Goal: Check status: Check status

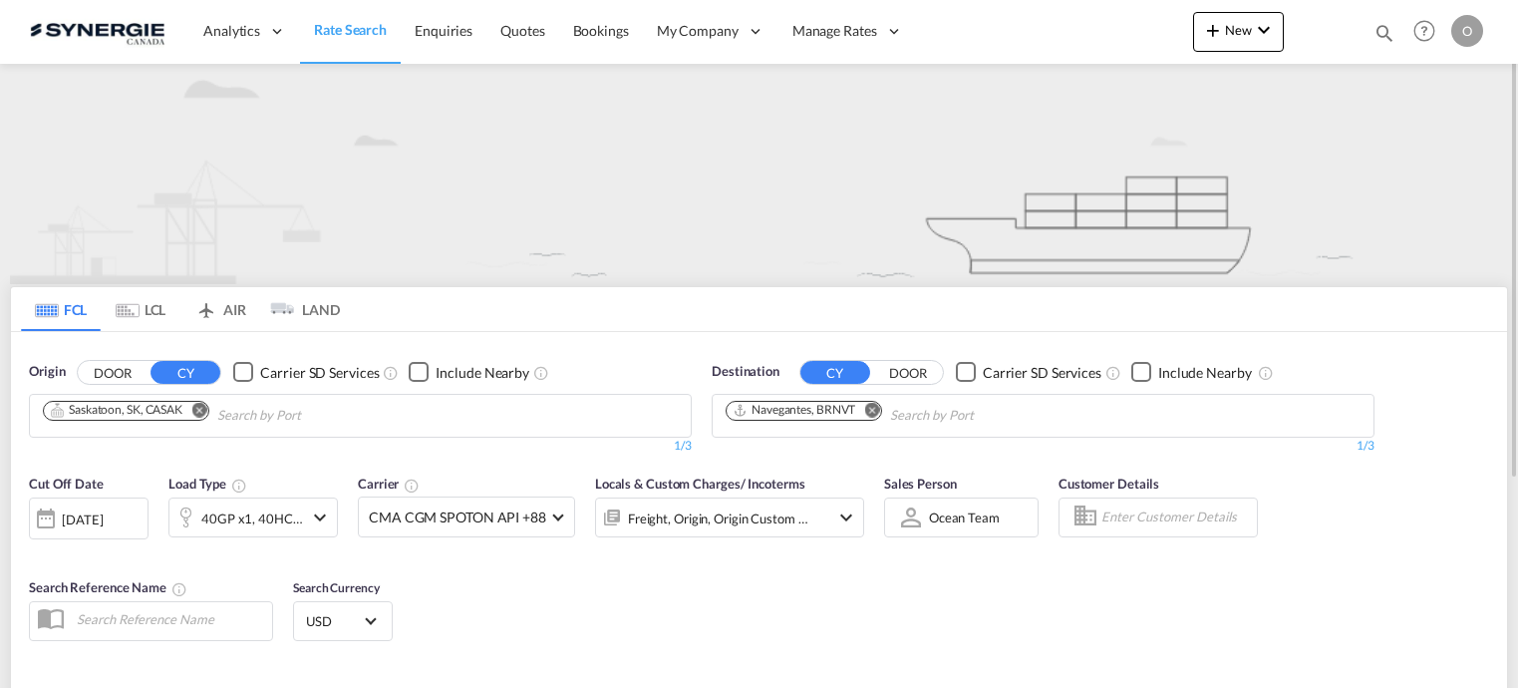
click at [1383, 32] on md-icon "icon-magnify" at bounding box center [1384, 33] width 22 height 22
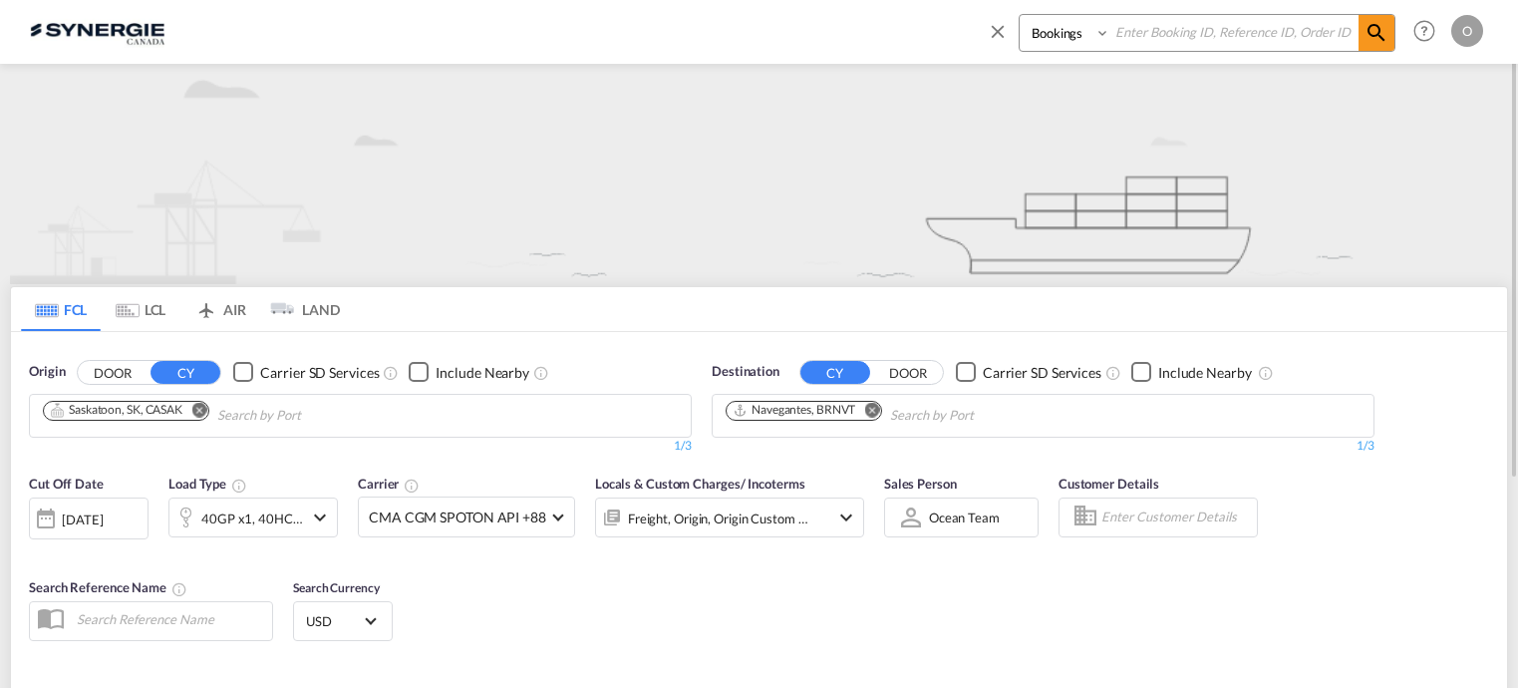
paste input "SYC000014766"
type input "SYC000014766"
click at [1100, 34] on select "Bookings Quotes Enquiries" at bounding box center [1066, 33] width 95 height 36
select select "Quotes"
click at [1019, 15] on select "Bookings Quotes Enquiries" at bounding box center [1066, 33] width 95 height 36
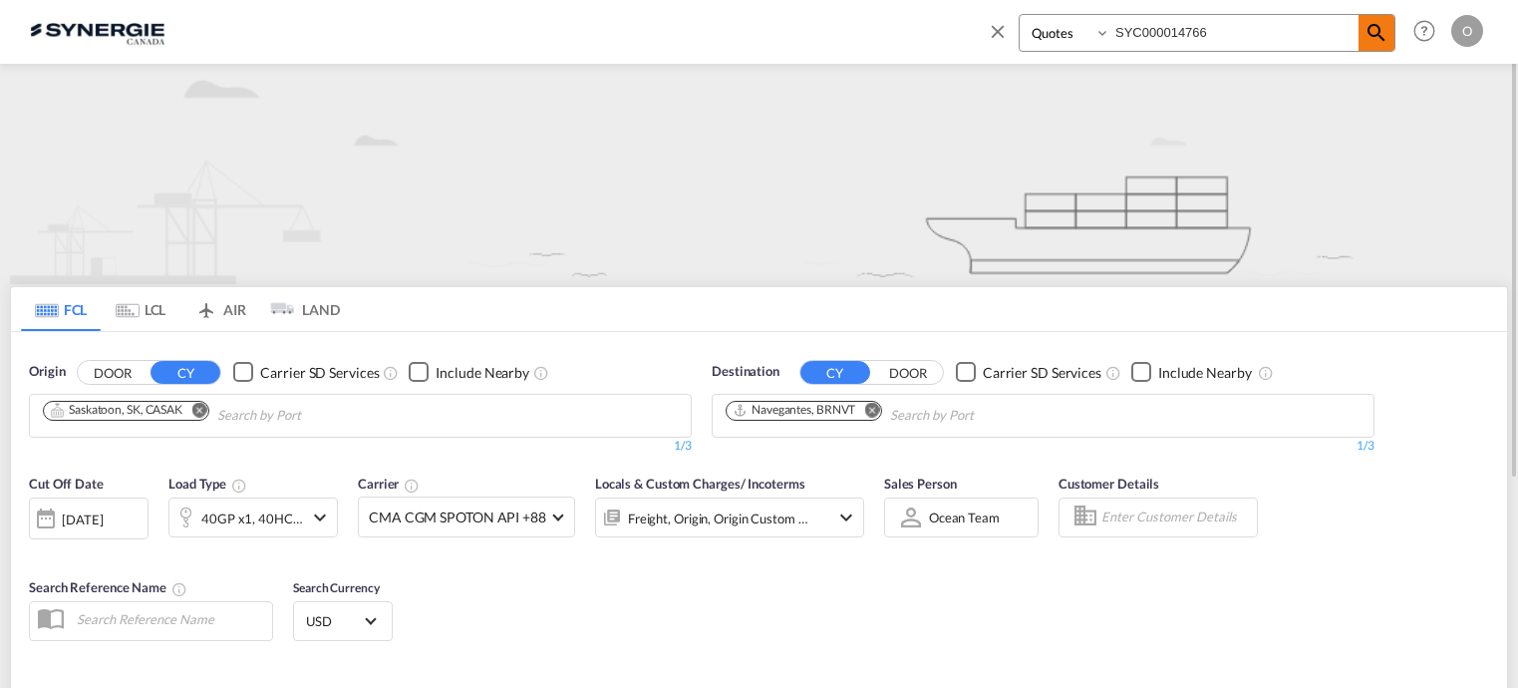
click at [1374, 39] on md-icon "icon-magnify" at bounding box center [1376, 33] width 24 height 24
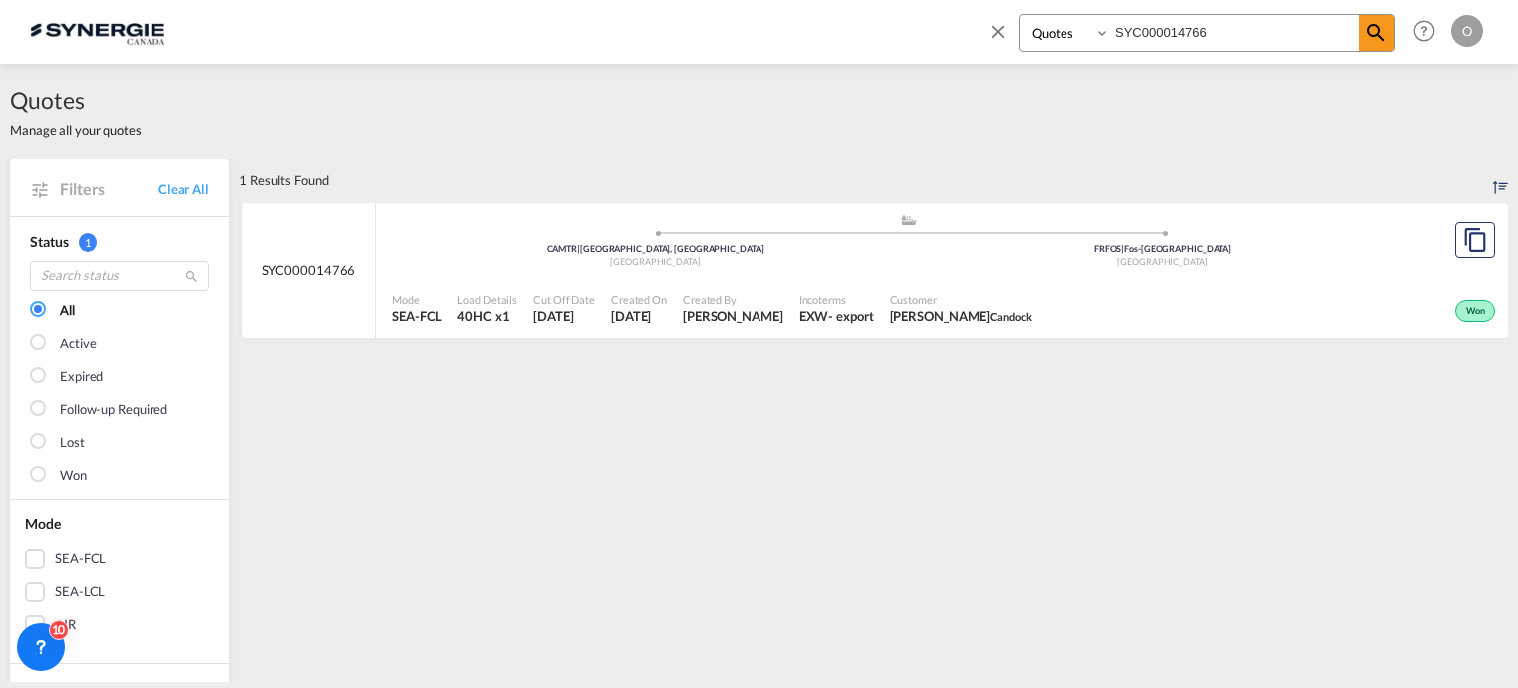
click at [1096, 299] on div "Won" at bounding box center [1269, 309] width 460 height 50
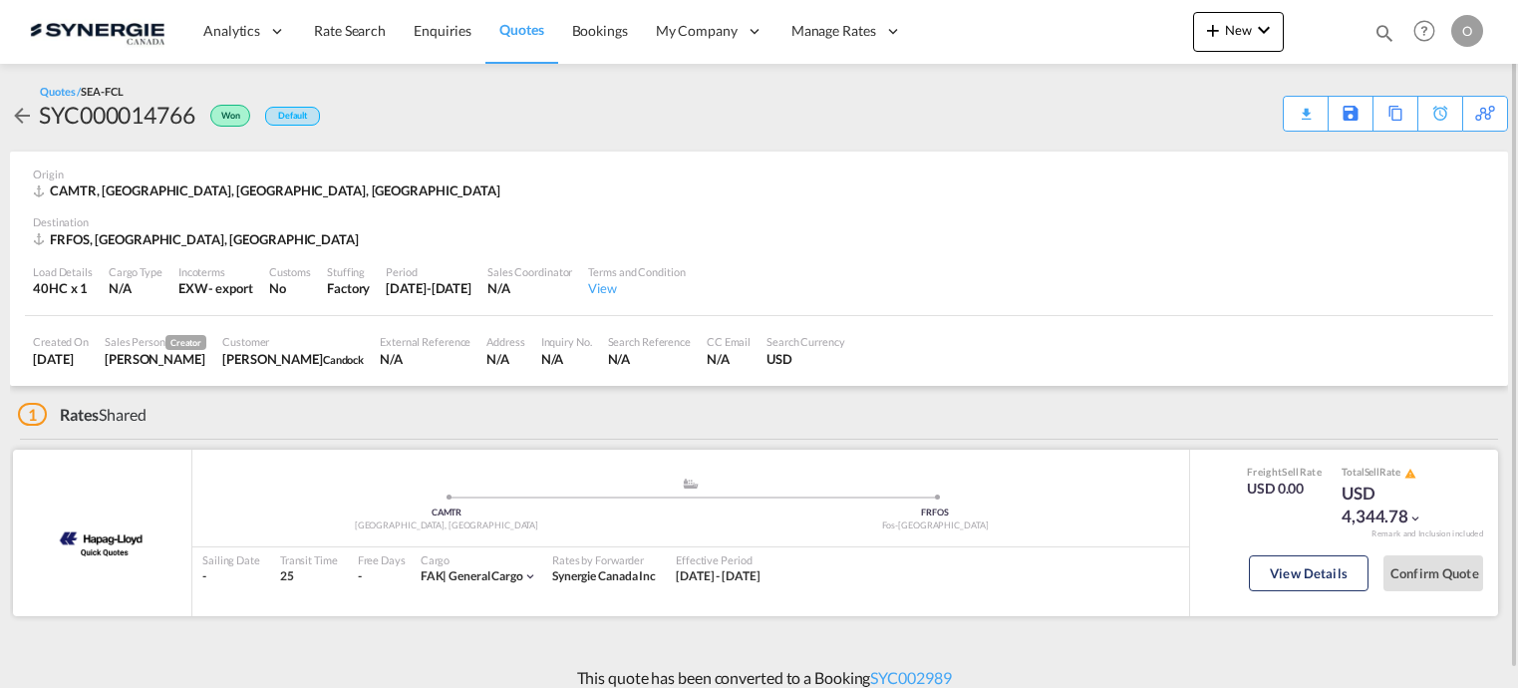
scroll to position [18, 0]
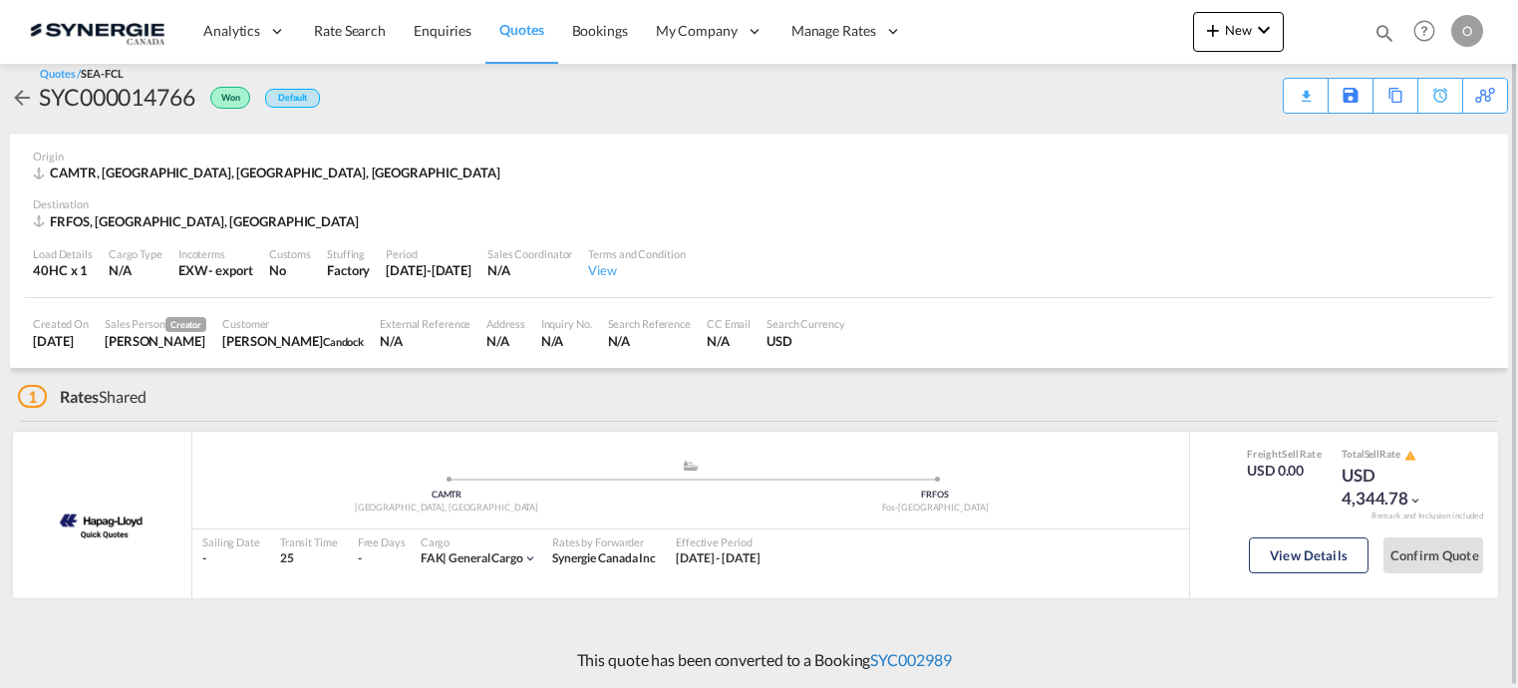
click at [926, 657] on link "SYC002989" at bounding box center [910, 659] width 81 height 19
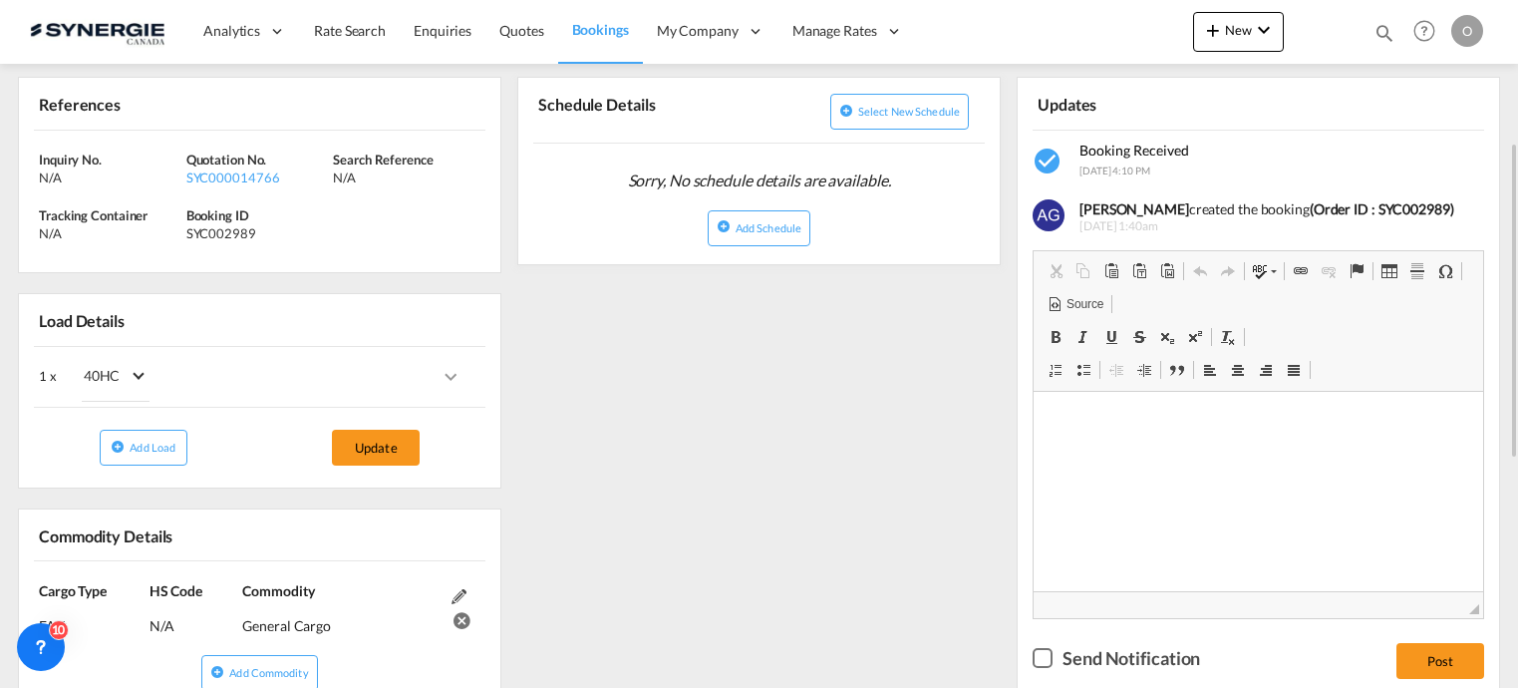
scroll to position [11, 0]
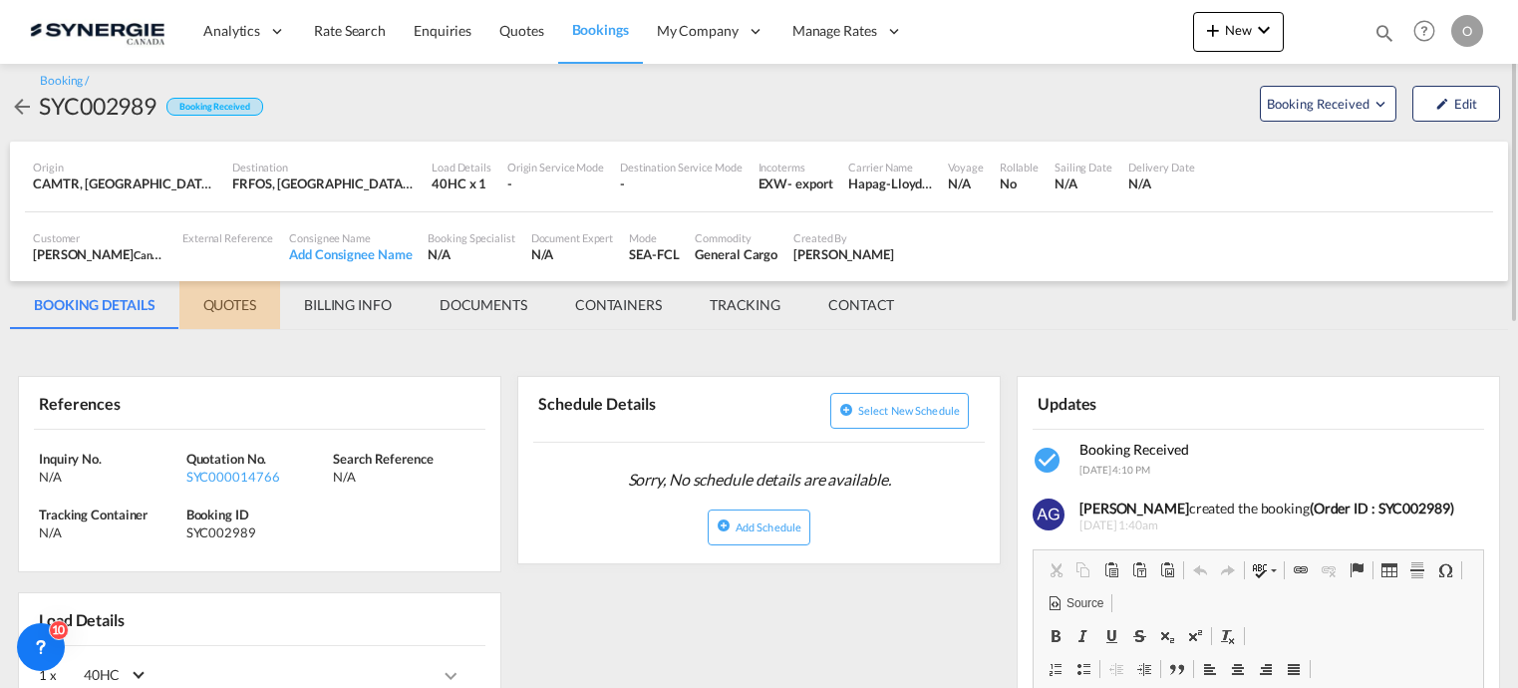
click at [242, 305] on md-tab-item "QUOTES" at bounding box center [229, 305] width 101 height 48
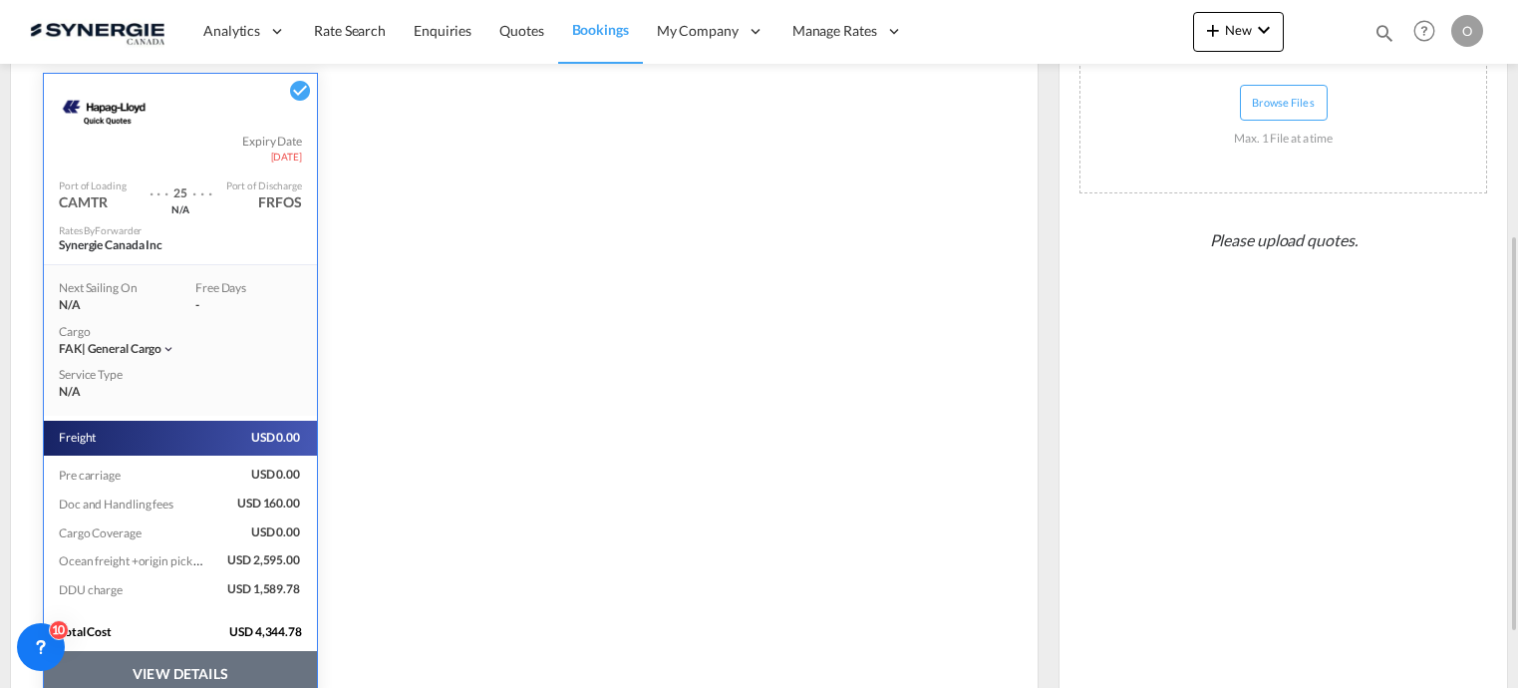
scroll to position [502, 0]
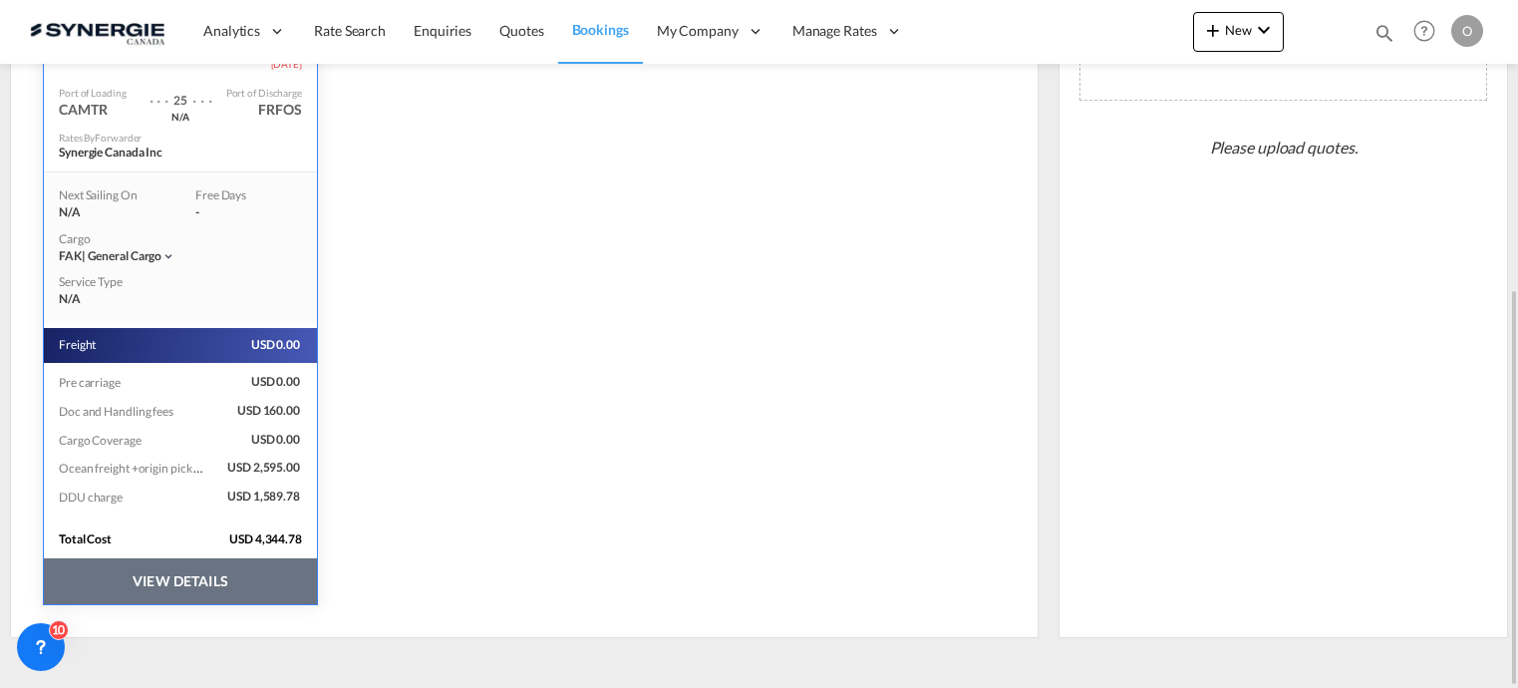
click at [151, 571] on button "VIEW DETAILS" at bounding box center [180, 581] width 273 height 46
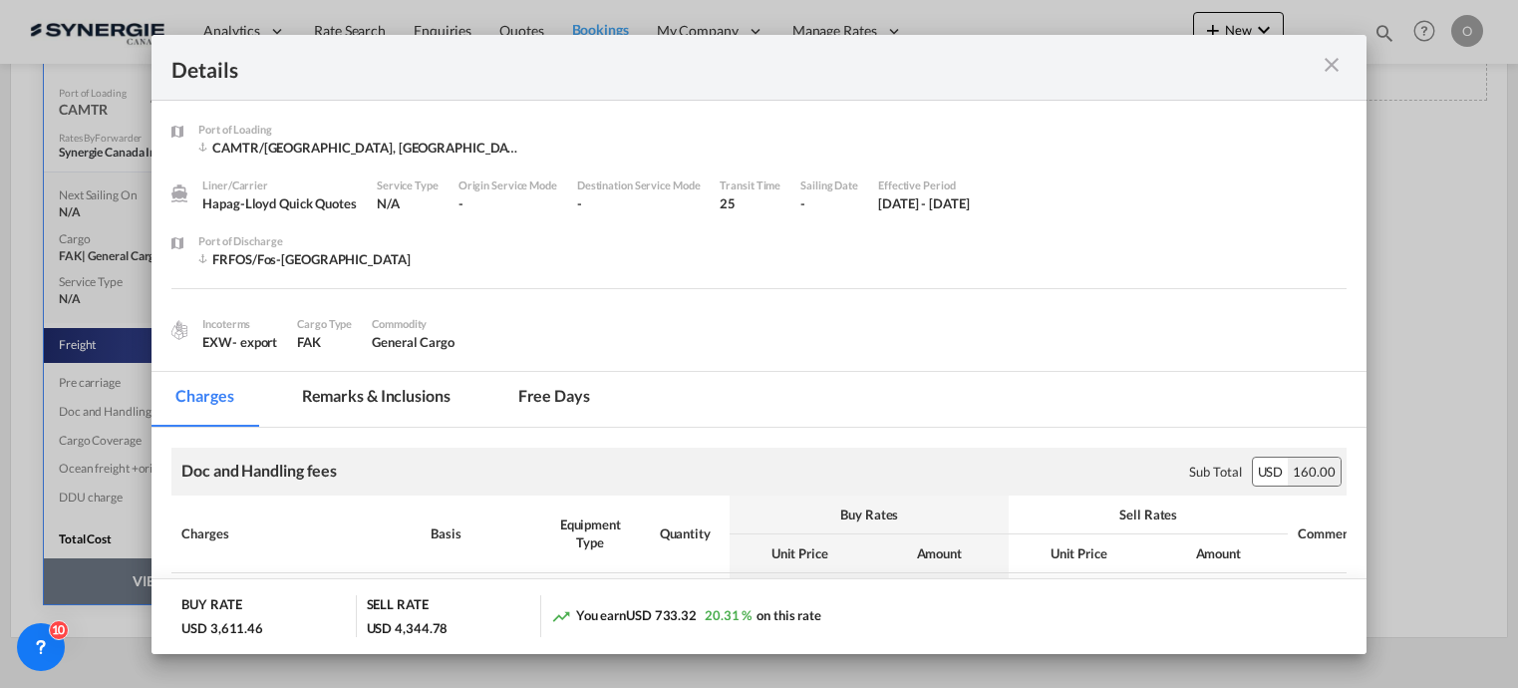
click at [377, 396] on md-tab-item "Remarks & Inclusions" at bounding box center [376, 399] width 196 height 55
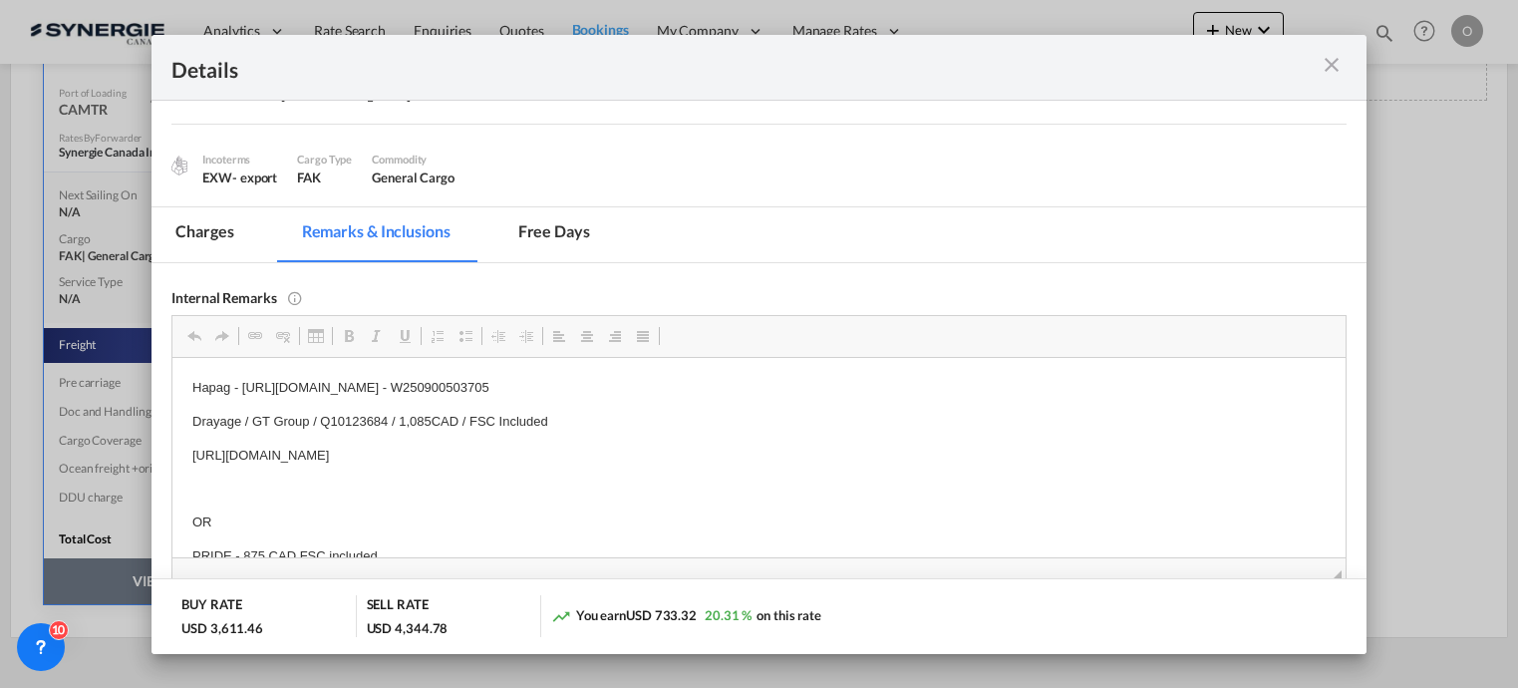
scroll to position [166, 0]
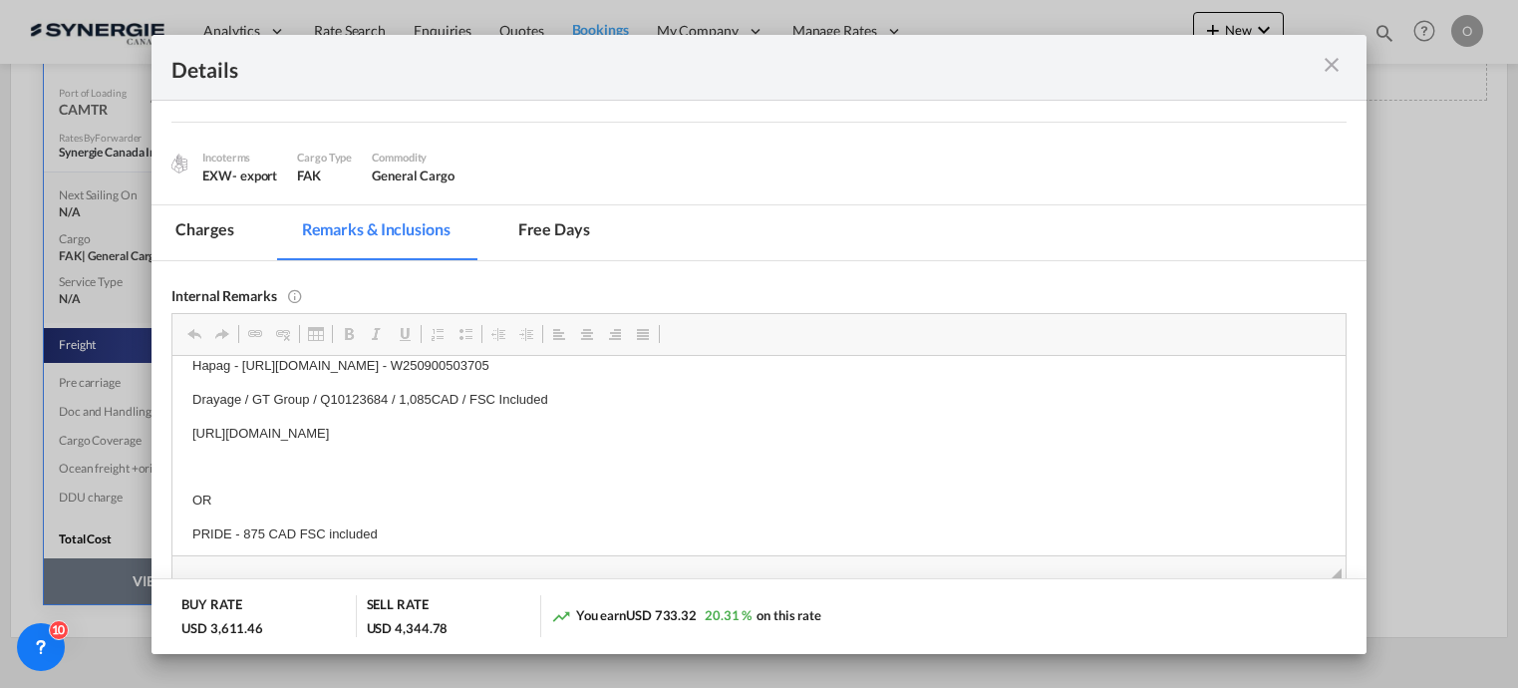
drag, startPoint x: 756, startPoint y: 383, endPoint x: 837, endPoint y: 378, distance: 80.9
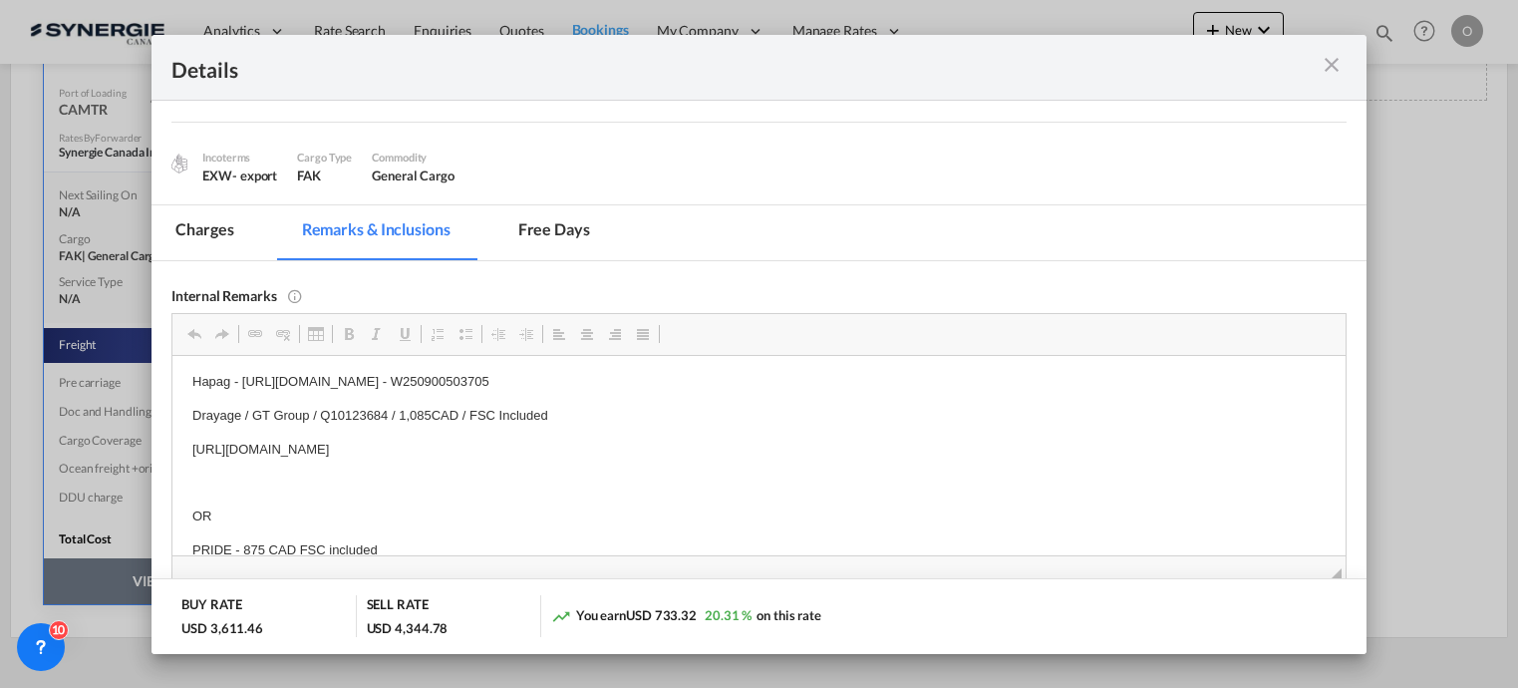
scroll to position [0, 0]
drag, startPoint x: 755, startPoint y: 385, endPoint x: 860, endPoint y: 387, distance: 104.7
click at [860, 387] on p "Hapag - https://app.frontapp.com/open/cnv_qetbdlb?key=14oXhP4vZ7yPYy7PClYlPES-v…" at bounding box center [758, 385] width 1132 height 21
click at [880, 400] on span "Copy" at bounding box center [890, 398] width 62 height 29
copy p "W250900503705"
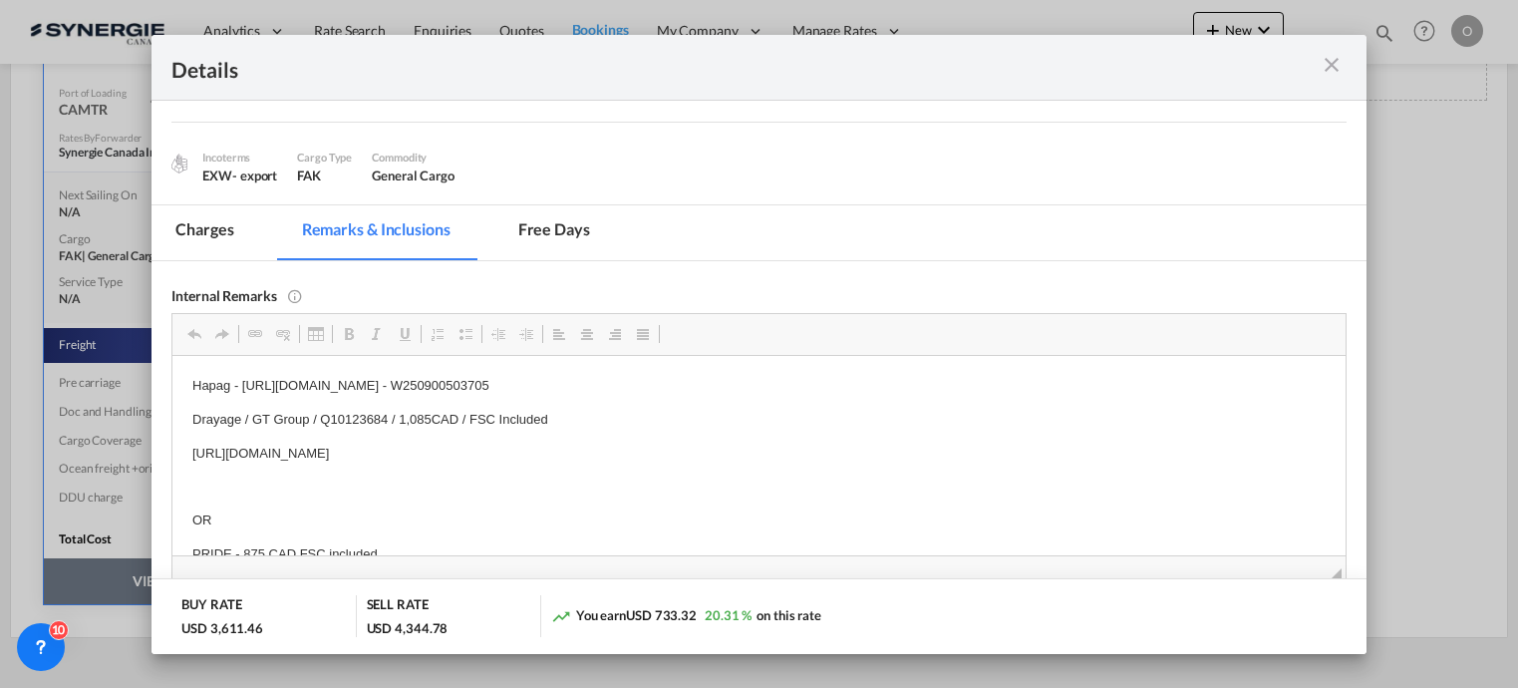
click at [1329, 64] on md-icon "icon-close m-3 fg-AAA8AD cursor" at bounding box center [1331, 65] width 24 height 24
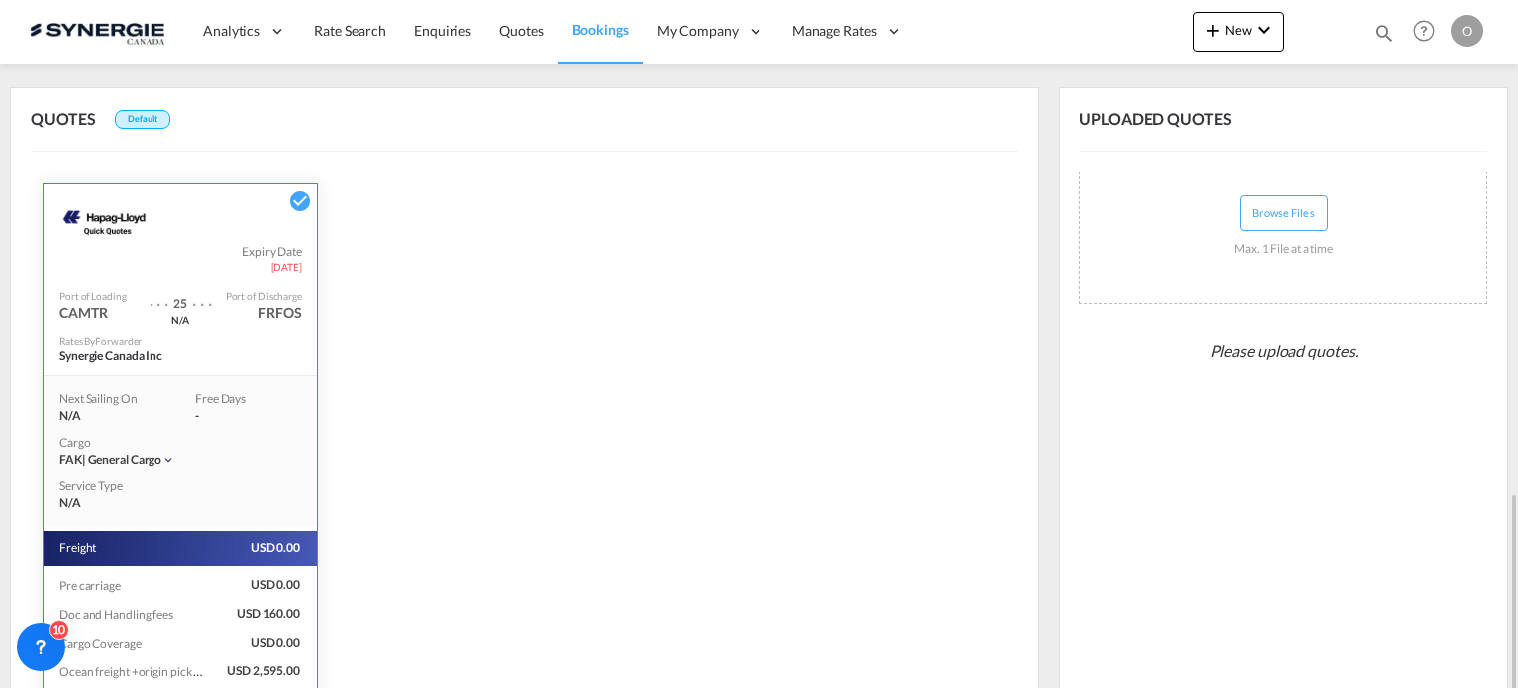
scroll to position [502, 0]
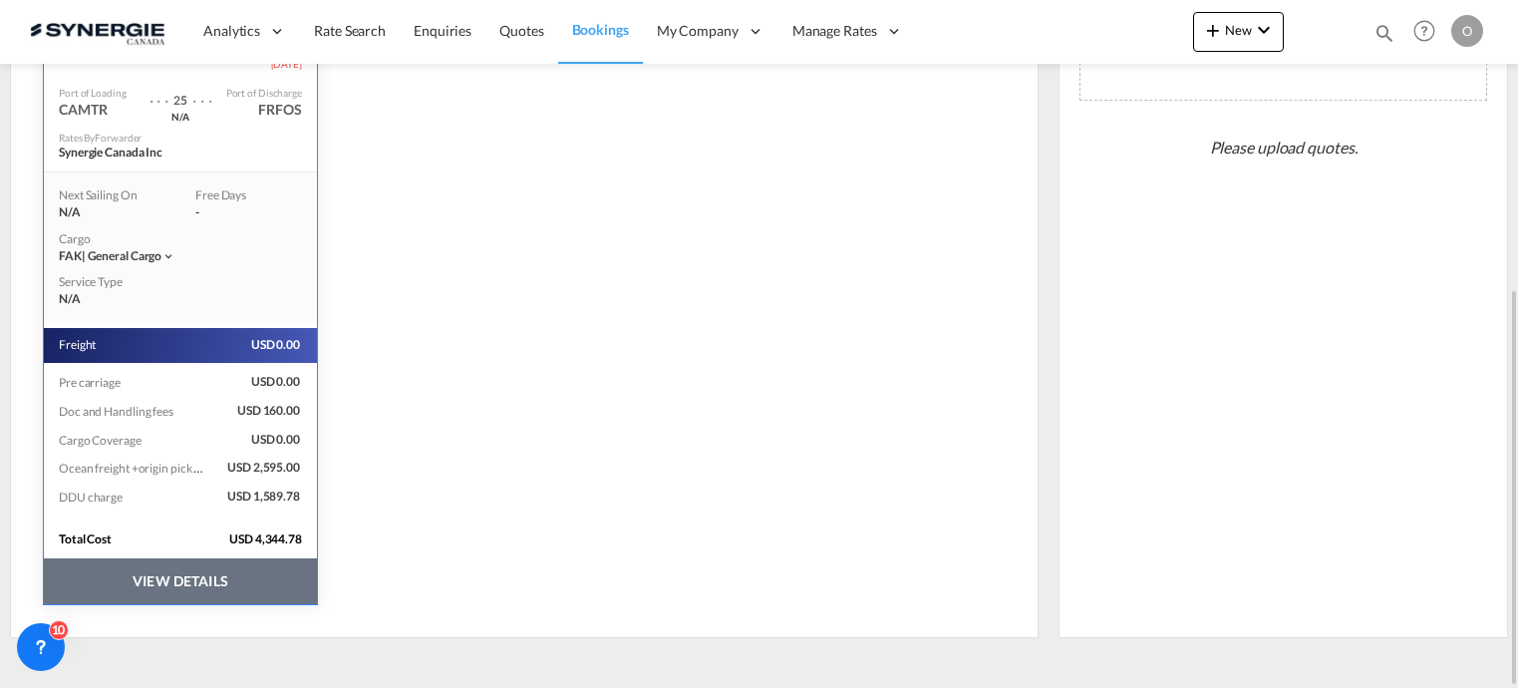
click at [190, 576] on button "VIEW DETAILS" at bounding box center [180, 581] width 273 height 46
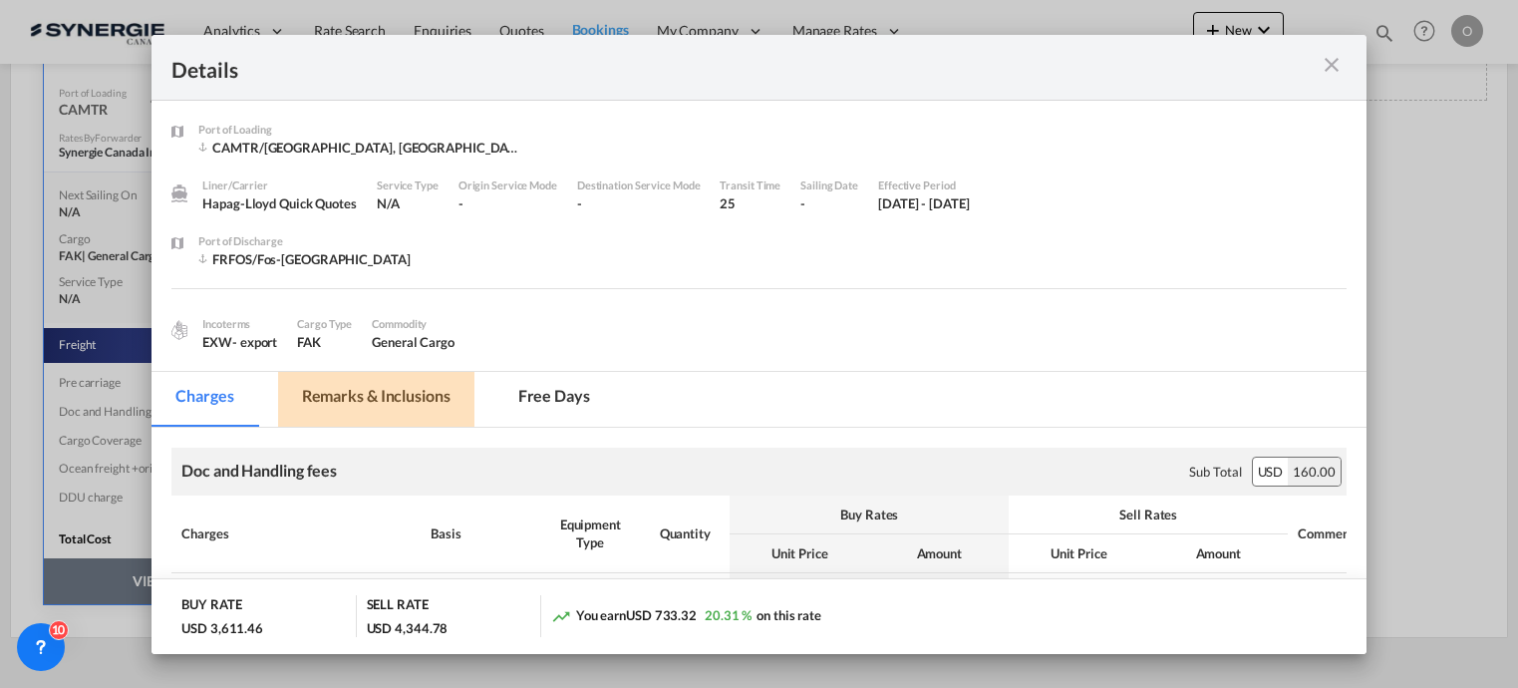
click at [399, 390] on md-tab-item "Remarks & Inclusions" at bounding box center [376, 399] width 196 height 55
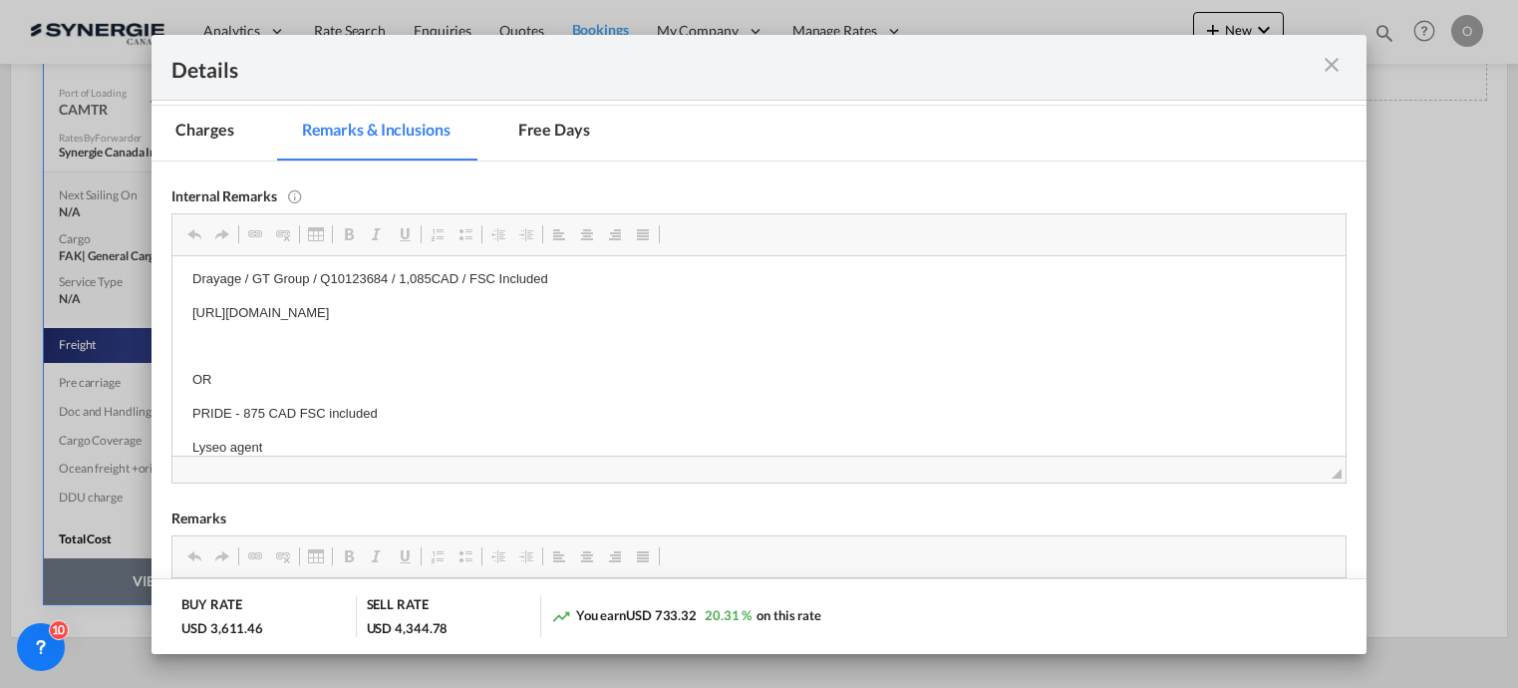
scroll to position [0, 0]
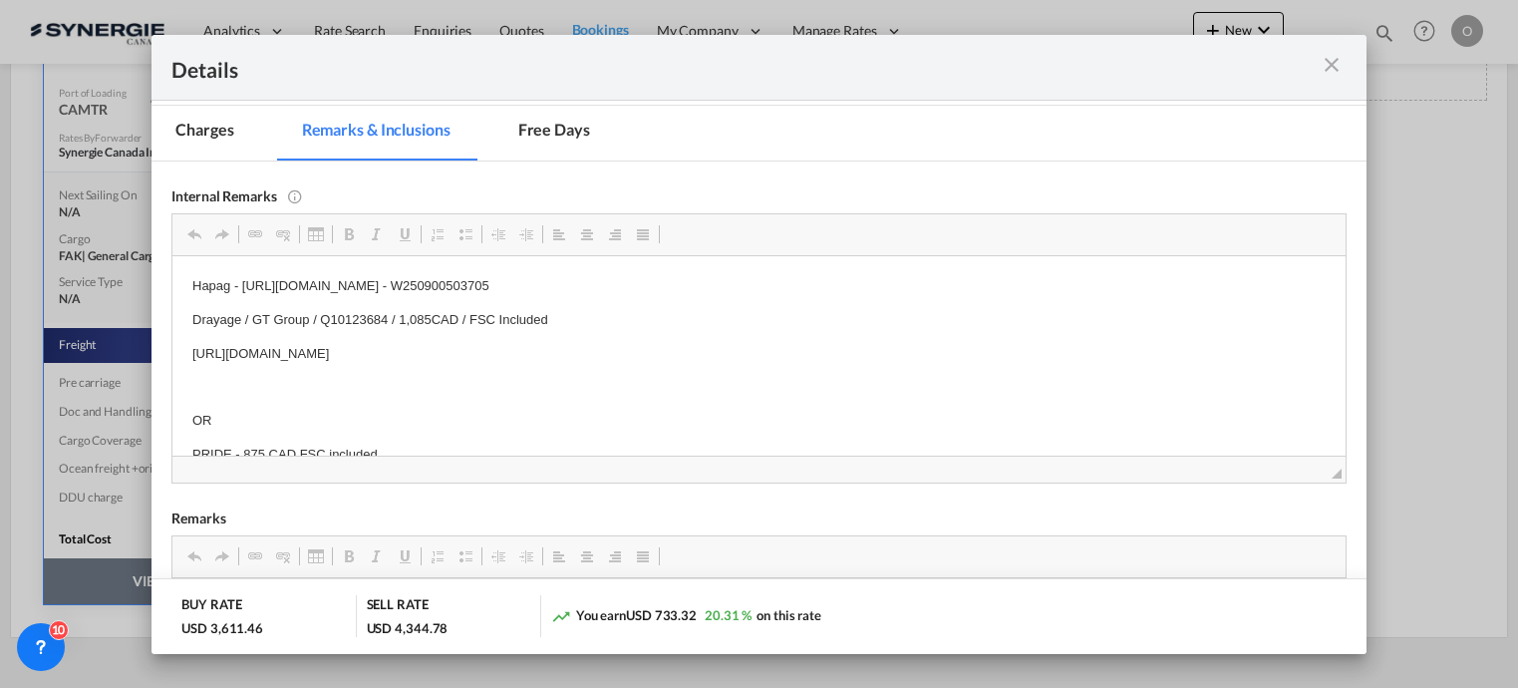
click at [1329, 62] on md-icon "icon-close m-3 fg-AAA8AD cursor" at bounding box center [1331, 65] width 24 height 24
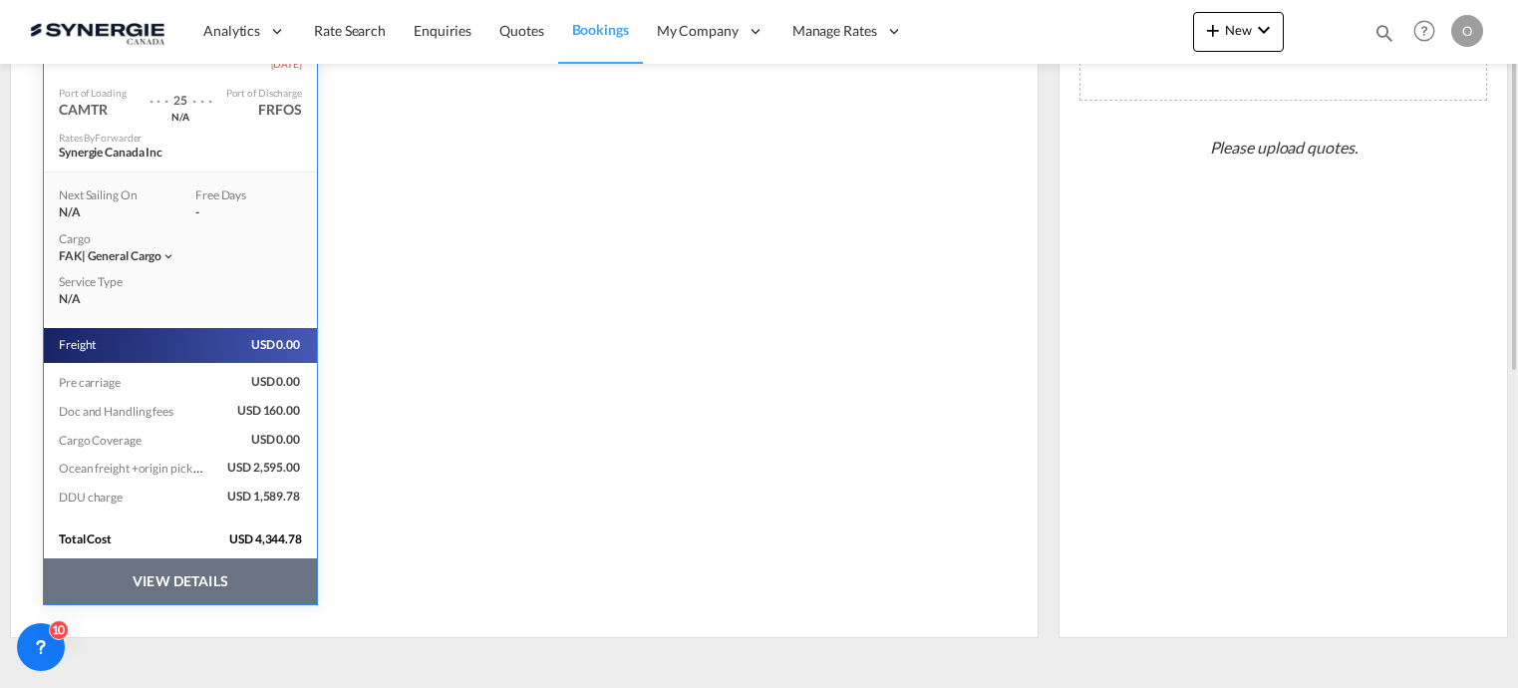
scroll to position [203, 0]
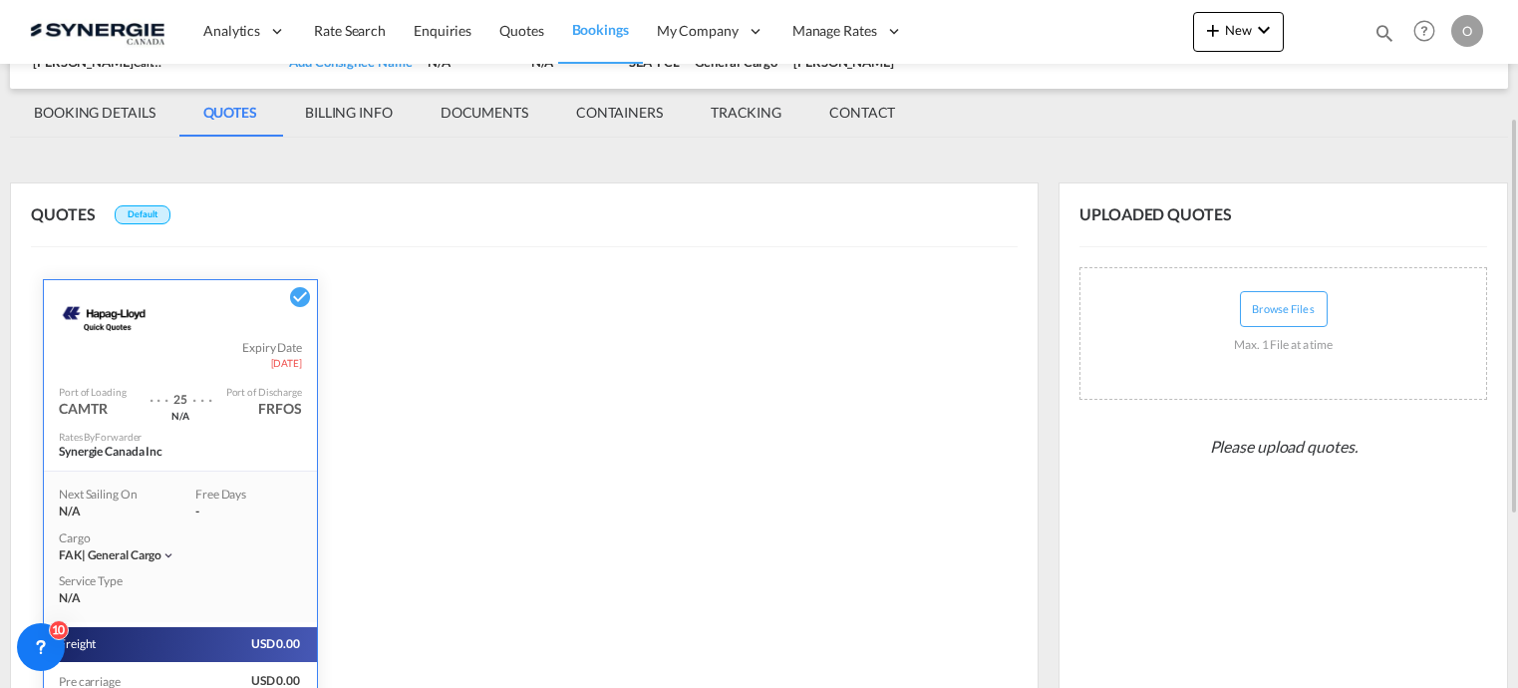
click at [359, 110] on md-tab-item "BILLING INFO" at bounding box center [349, 113] width 136 height 48
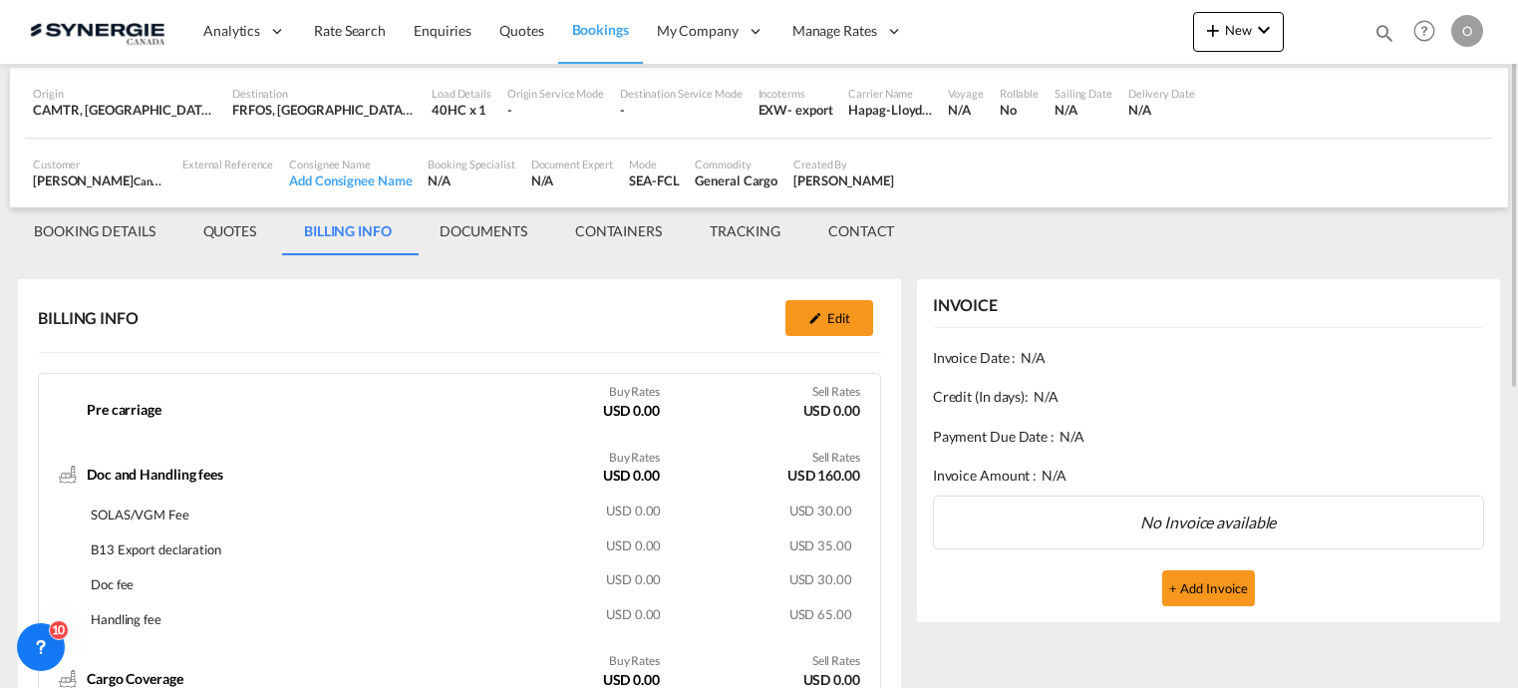
scroll to position [0, 0]
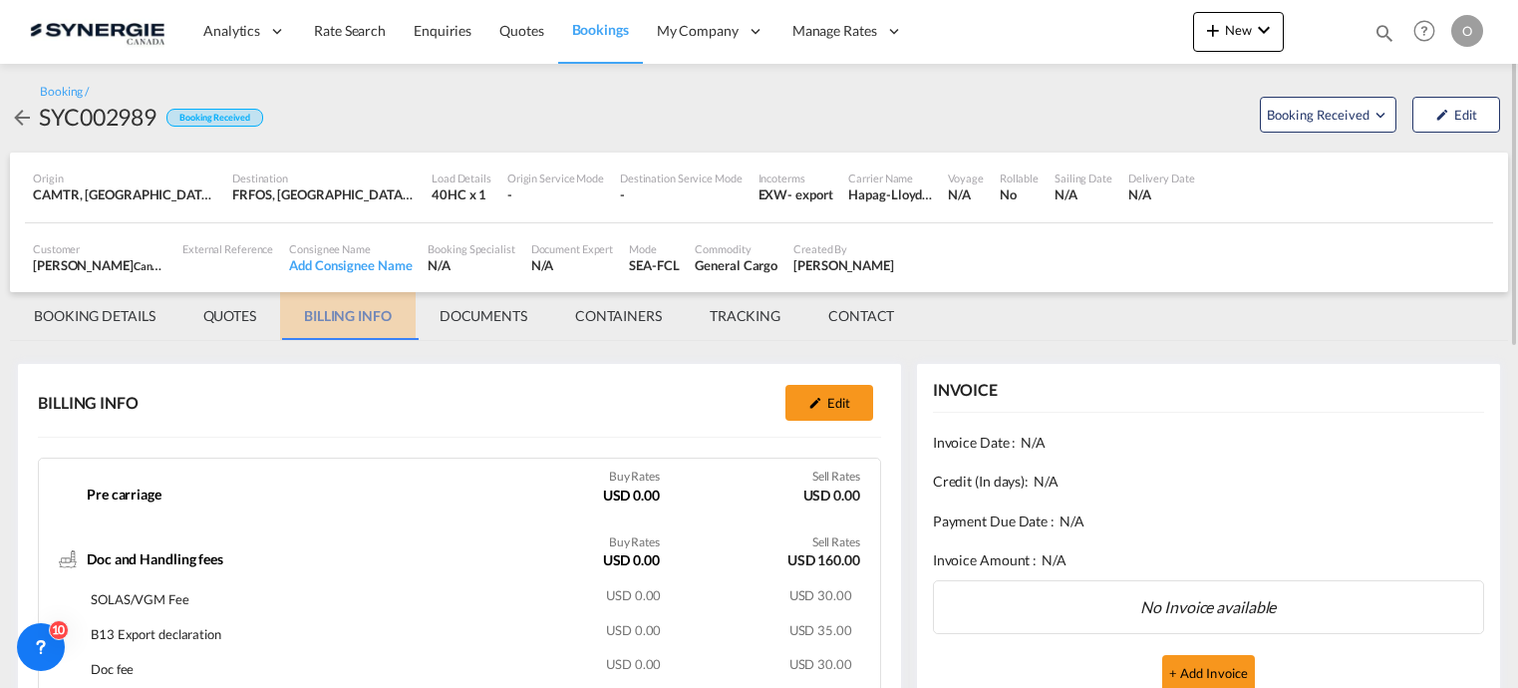
click at [362, 320] on md-tab-item "BILLING INFO" at bounding box center [348, 316] width 136 height 48
click at [239, 320] on md-tab-item "QUOTES" at bounding box center [229, 316] width 101 height 48
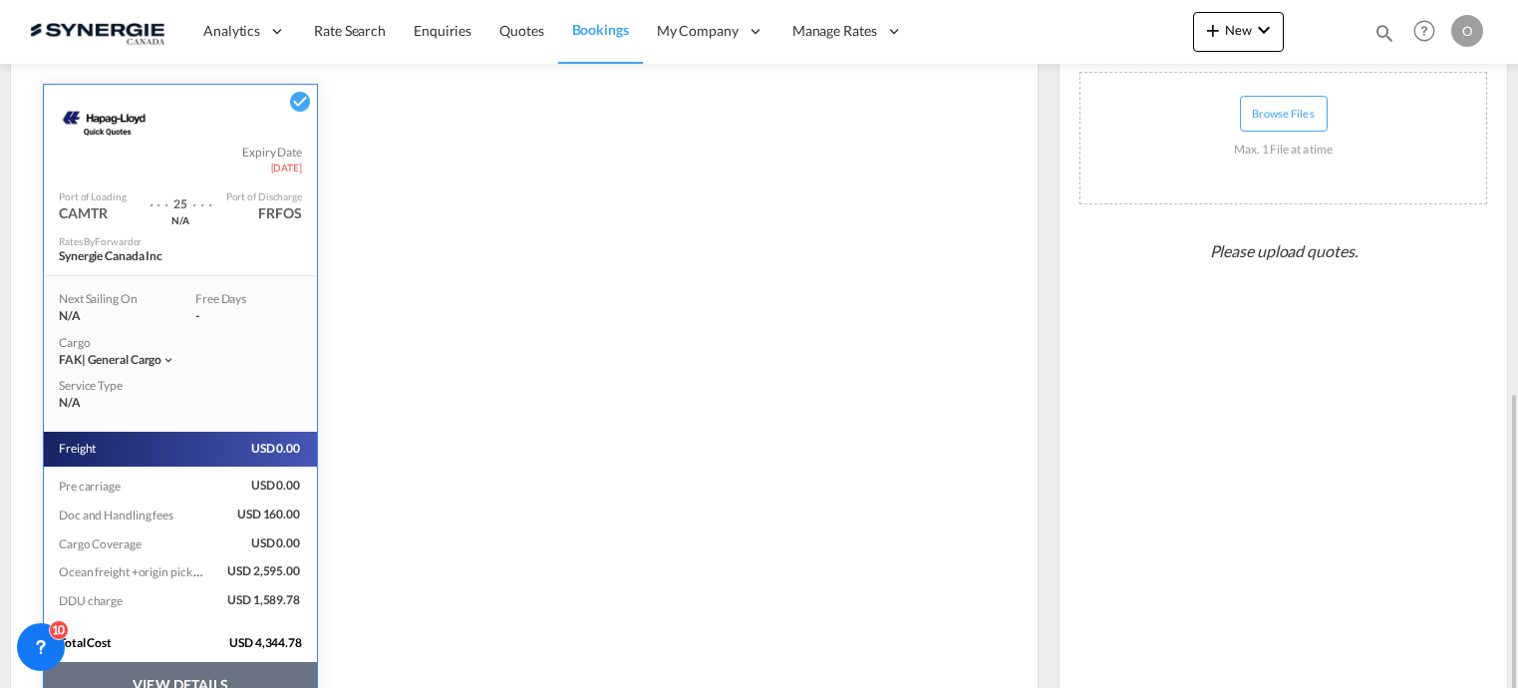
scroll to position [502, 0]
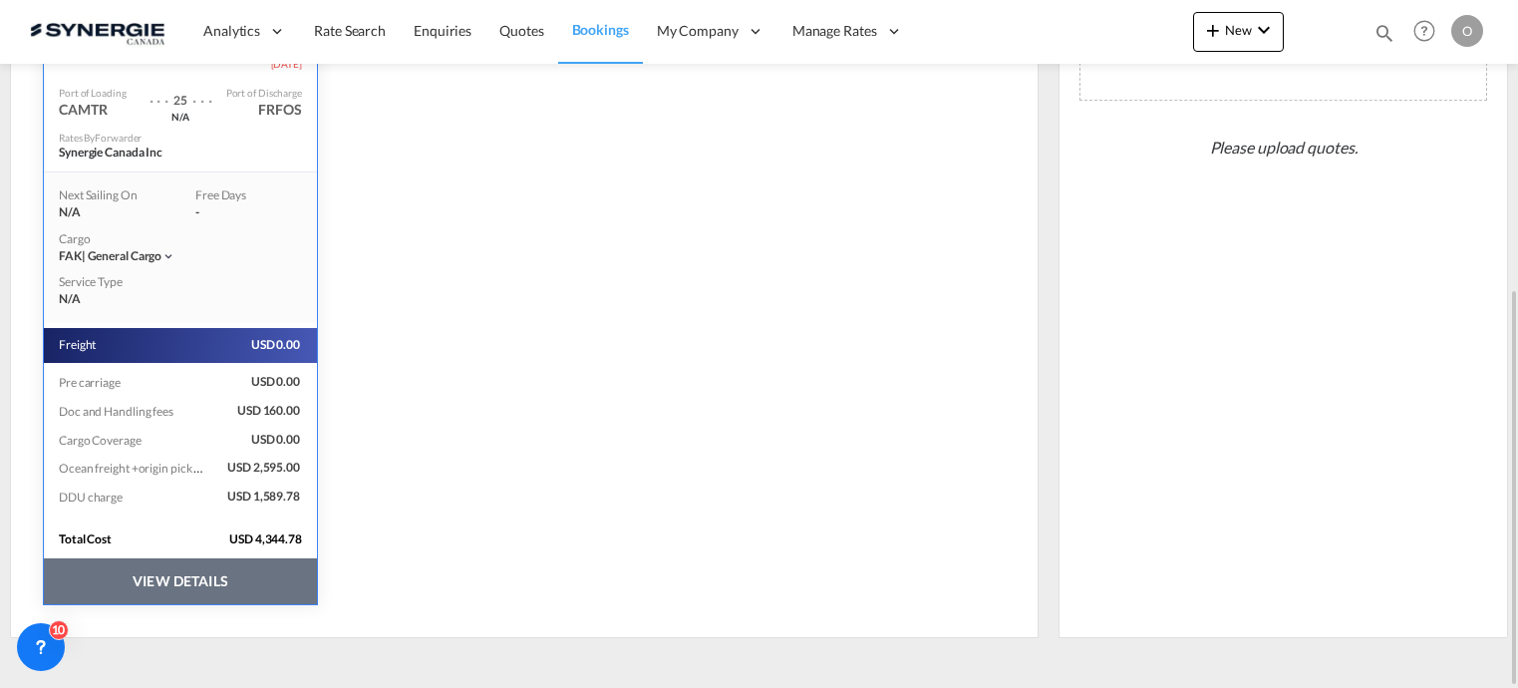
click at [170, 585] on button "VIEW DETAILS" at bounding box center [180, 581] width 273 height 46
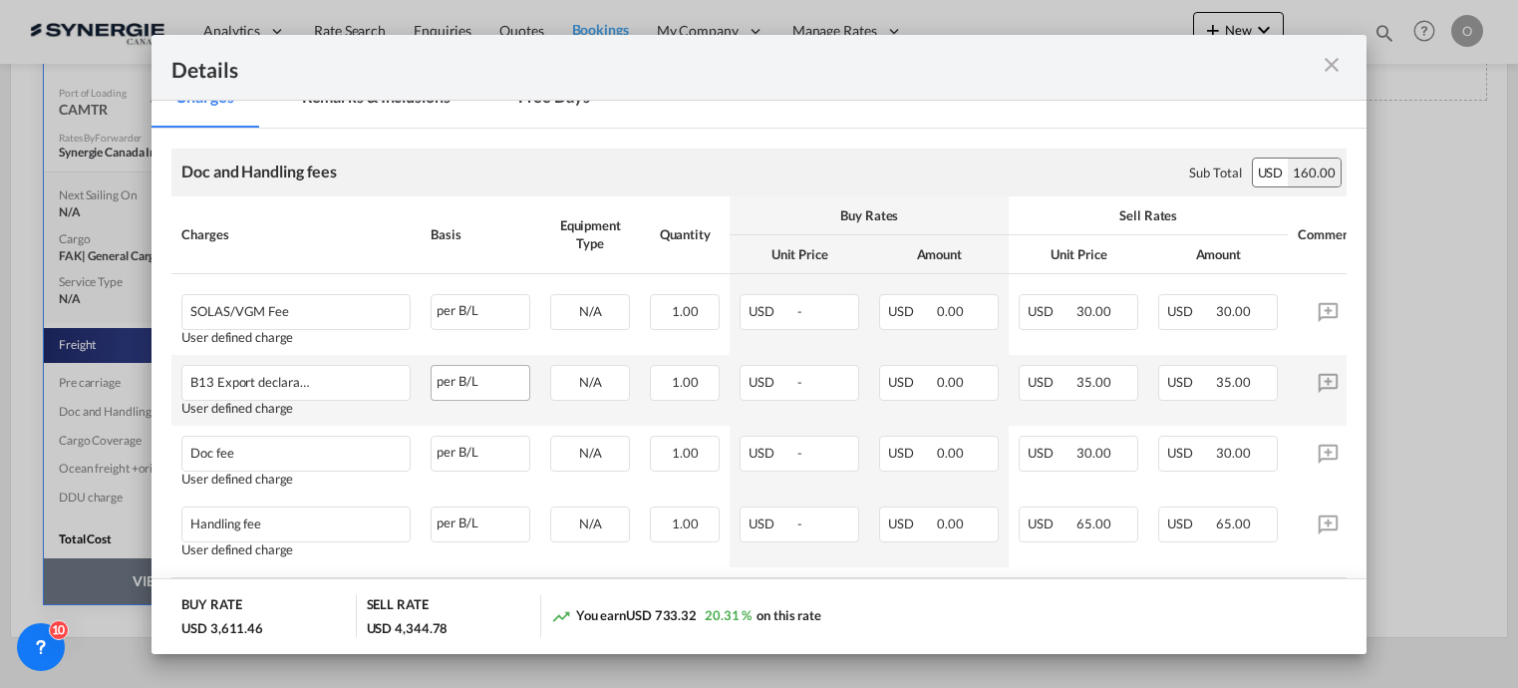
scroll to position [0, 0]
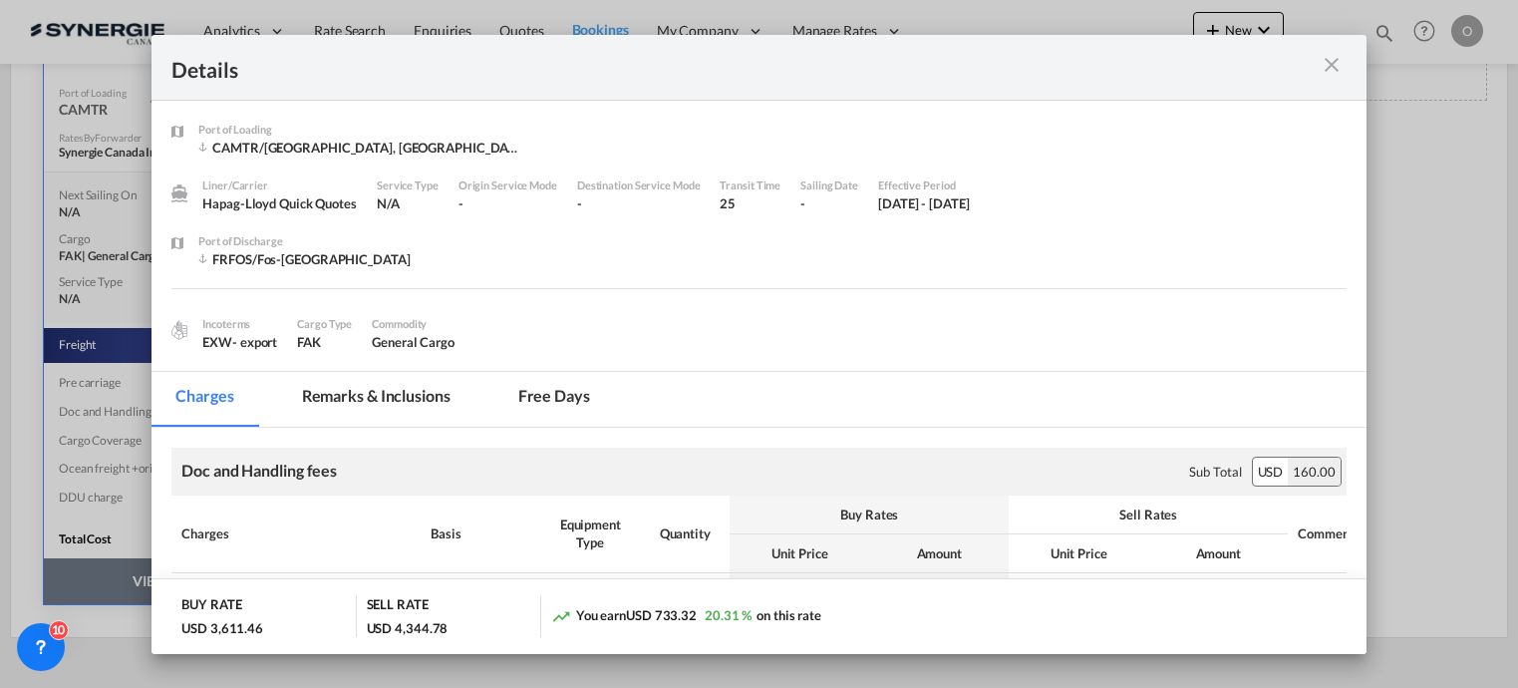
click at [403, 397] on md-tab-item "Remarks & Inclusions" at bounding box center [376, 399] width 196 height 55
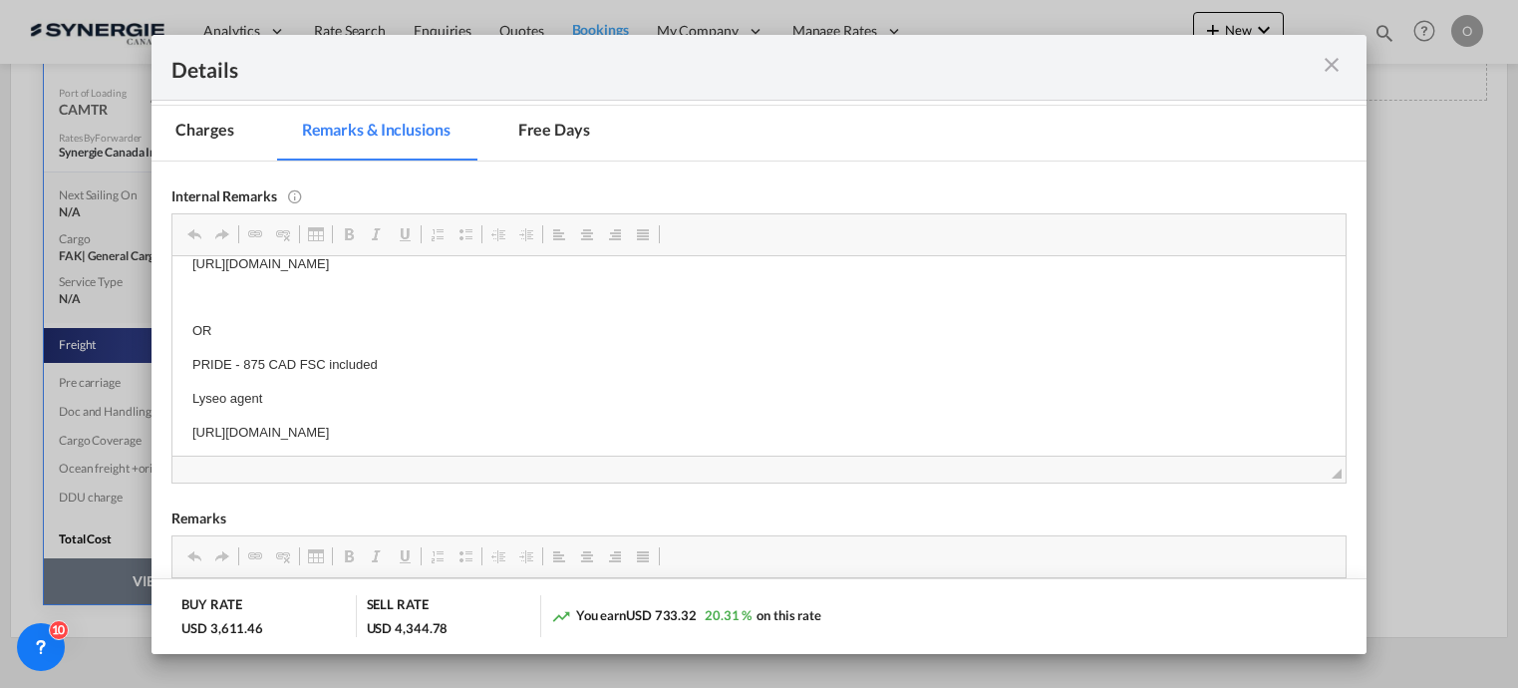
scroll to position [131, 0]
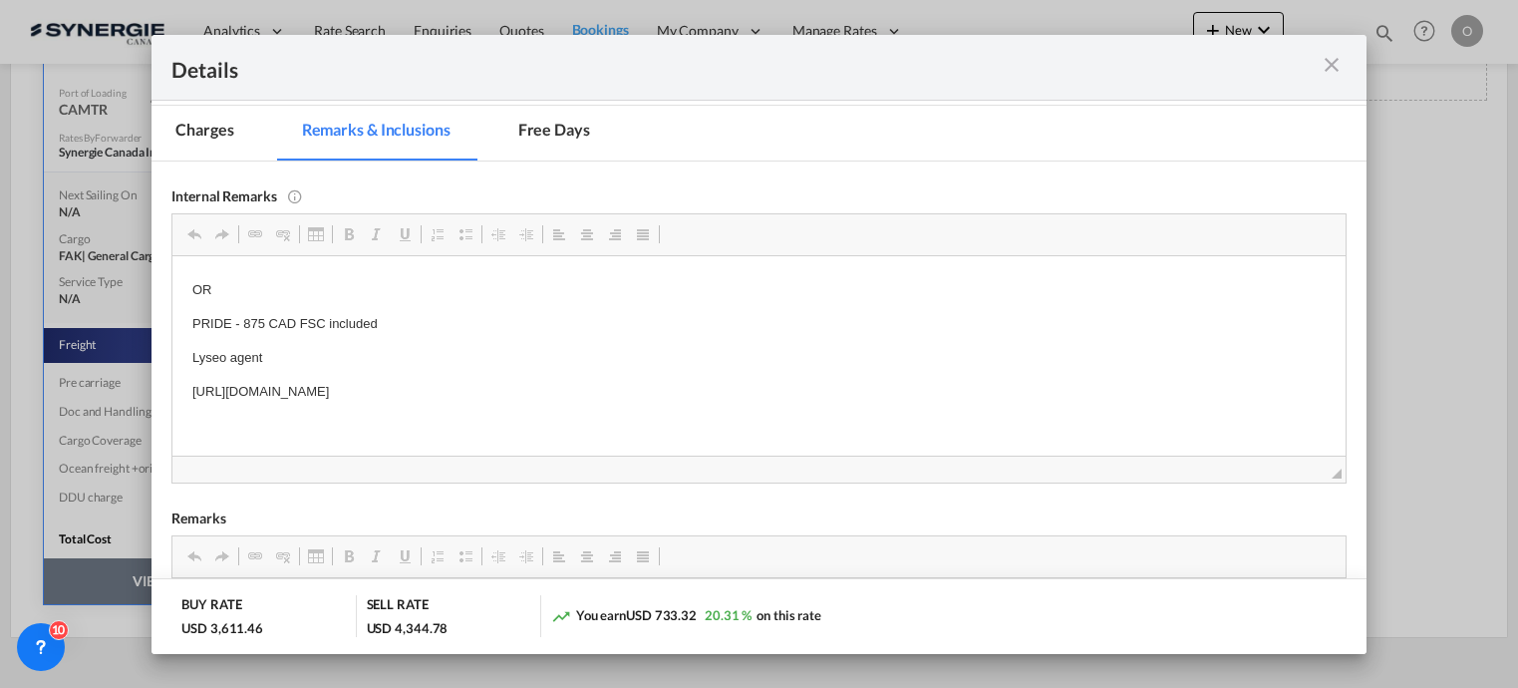
drag, startPoint x: 192, startPoint y: 390, endPoint x: 715, endPoint y: 395, distance: 522.2
click at [715, 395] on p "https://app.frontapp.com/open/msg_1hgchlfz?key=c85bha92E3ot3pw46OxaslJibShRSdBL" at bounding box center [758, 391] width 1132 height 21
click at [342, 407] on span "Copy" at bounding box center [351, 407] width 62 height 29
copy p "https://app.frontapp.com/open/msg_1hgchlfz?key=c85bha92E3ot3pw46OxaslJibShRSdBL"
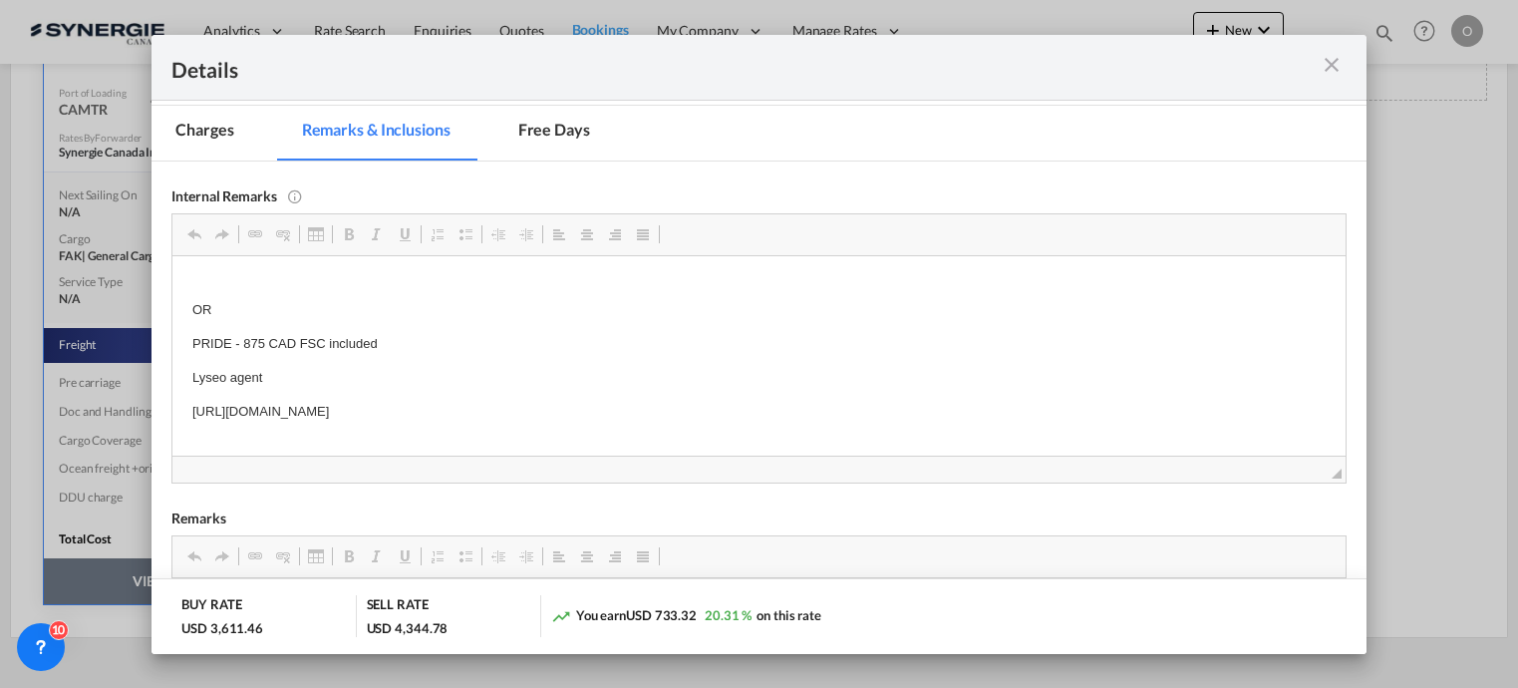
scroll to position [62, 0]
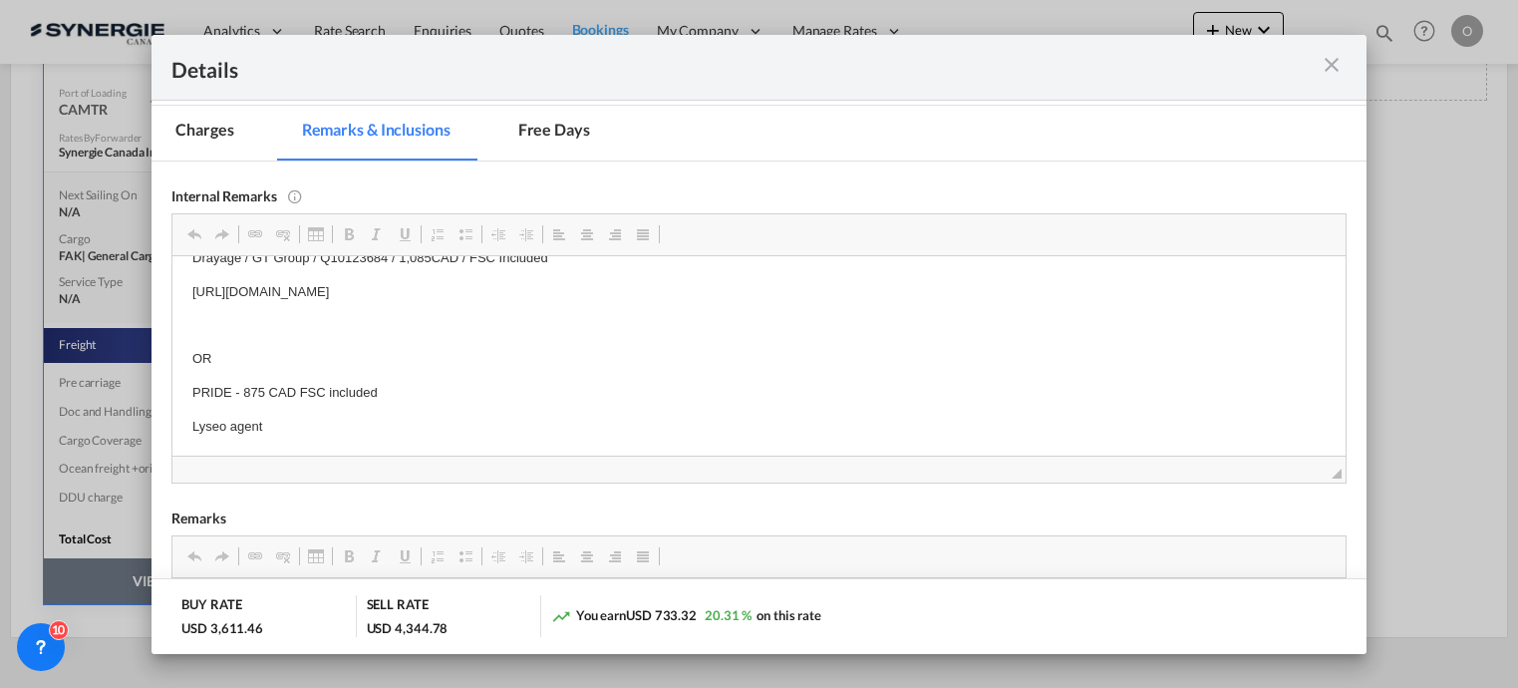
click at [1327, 67] on md-icon "icon-close m-3 fg-AAA8AD cursor" at bounding box center [1331, 65] width 24 height 24
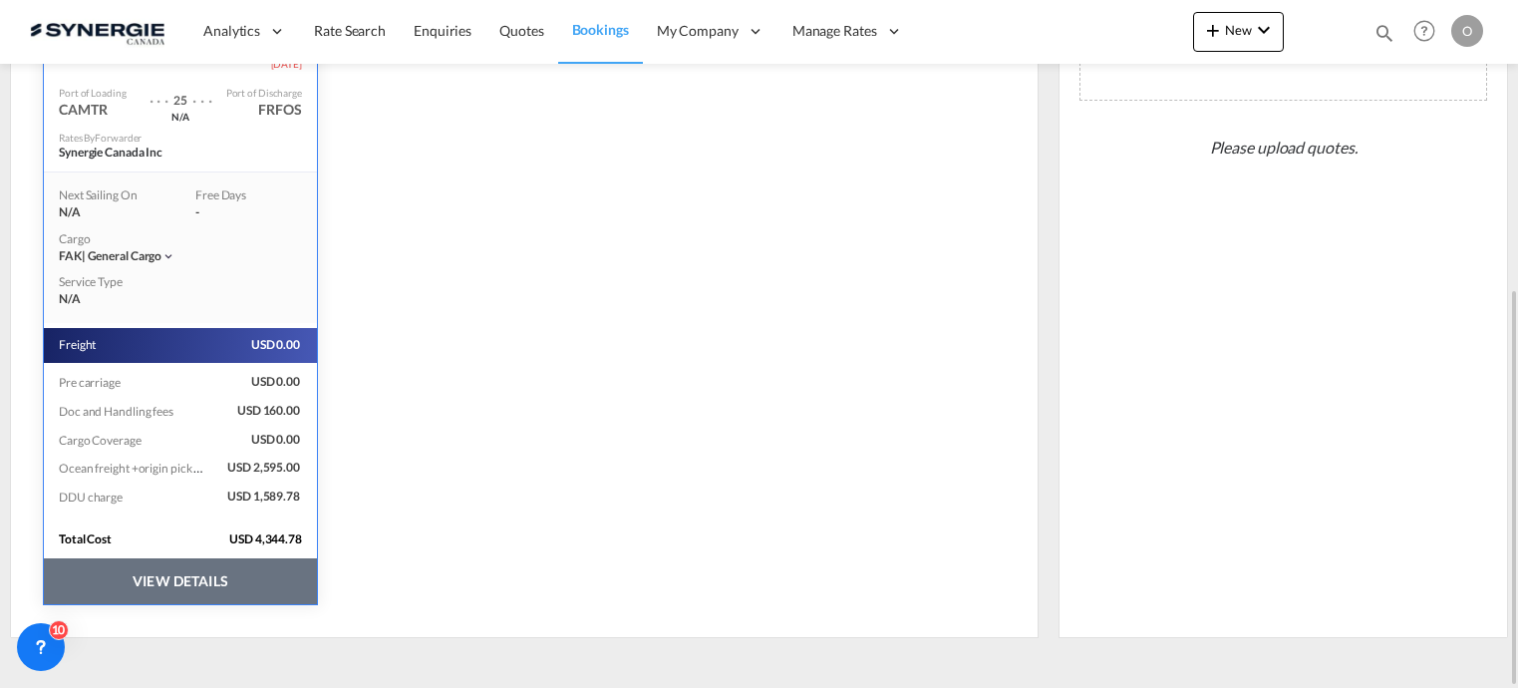
scroll to position [104, 0]
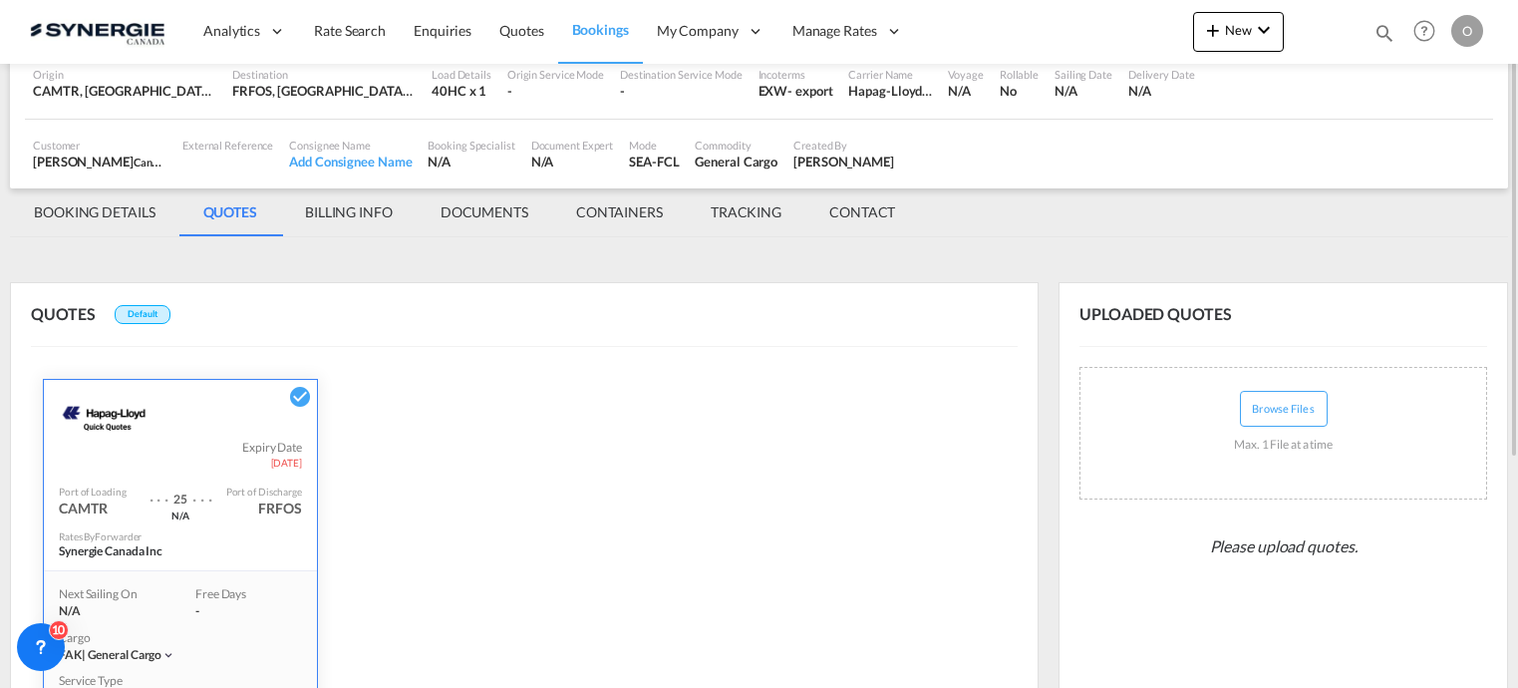
click at [358, 211] on md-tab-item "BILLING INFO" at bounding box center [349, 212] width 136 height 48
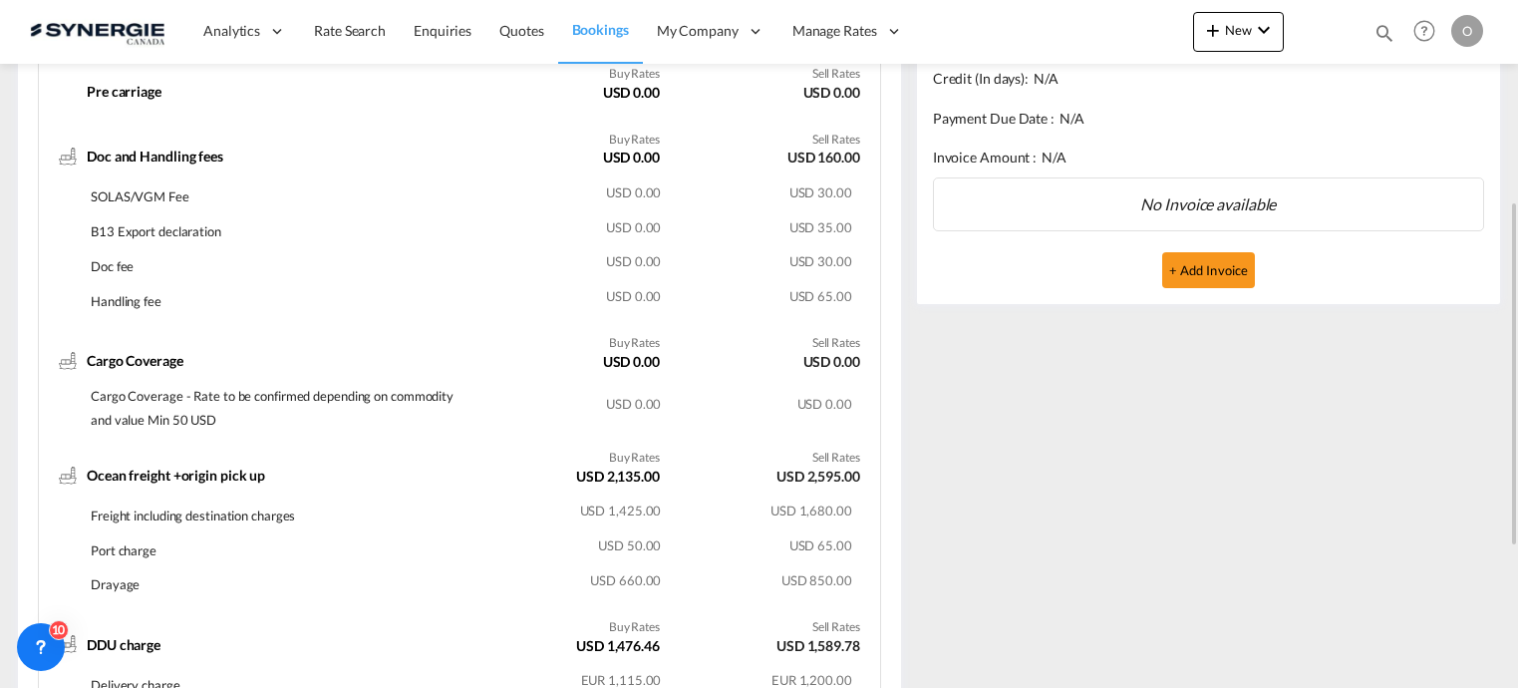
scroll to position [683, 0]
